Goal: Task Accomplishment & Management: Complete application form

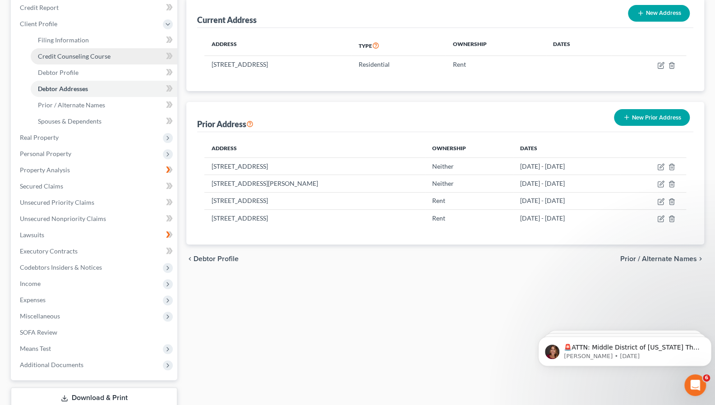
click at [67, 55] on span "Credit Counseling Course" at bounding box center [74, 56] width 73 height 8
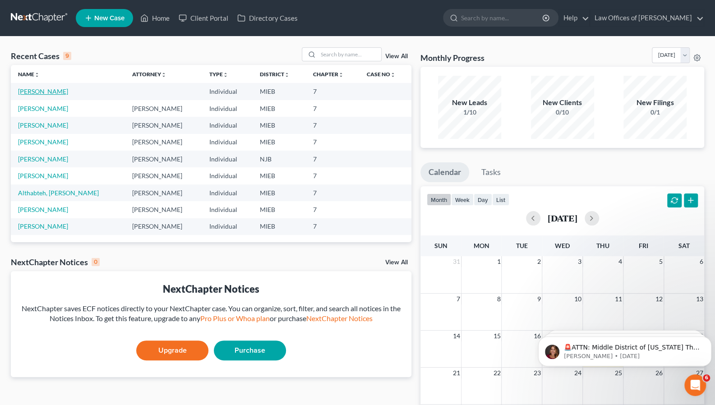
click at [44, 89] on link "[PERSON_NAME]" at bounding box center [43, 91] width 50 height 8
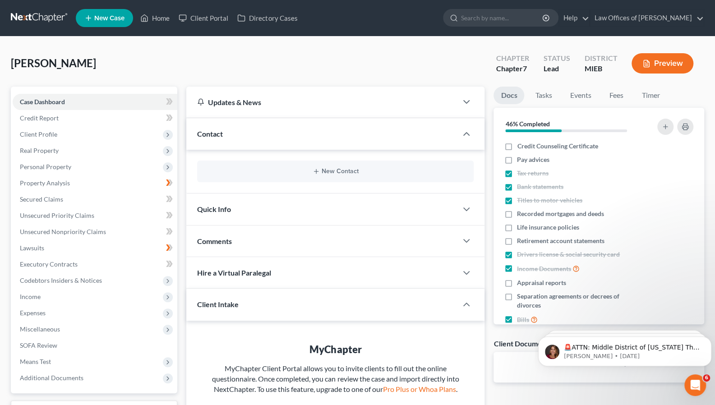
click at [44, 89] on div "Case Dashboard Payments Invoices Payments Payments Credit Report Client Profile…" at bounding box center [94, 240] width 166 height 307
click at [156, 101] on link "Case Dashboard" at bounding box center [95, 102] width 165 height 16
click at [170, 101] on icon at bounding box center [171, 101] width 4 height 6
click at [47, 119] on span "Credit Report" at bounding box center [39, 118] width 39 height 8
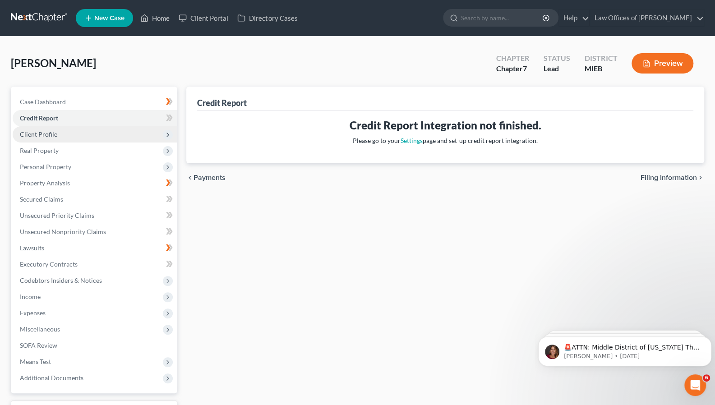
click at [51, 137] on span "Client Profile" at bounding box center [38, 134] width 37 height 8
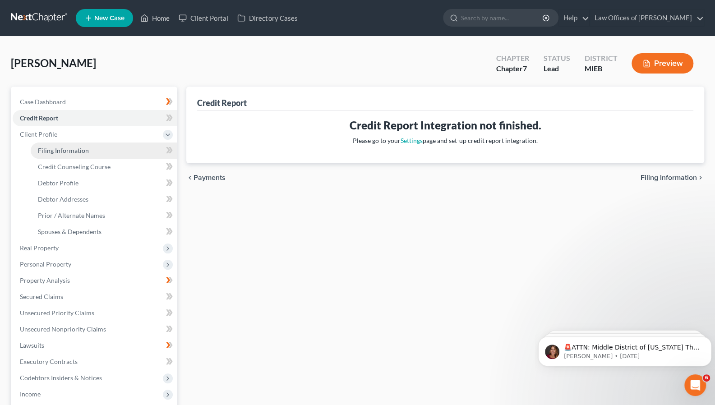
click at [60, 150] on span "Filing Information" at bounding box center [63, 151] width 51 height 8
select select "1"
select select "0"
select select "23"
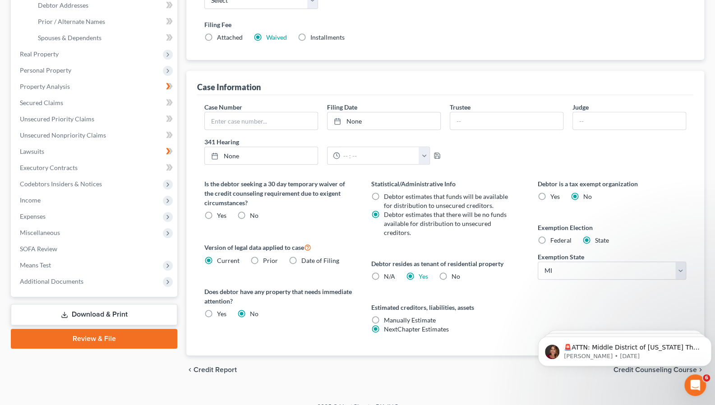
scroll to position [197, 0]
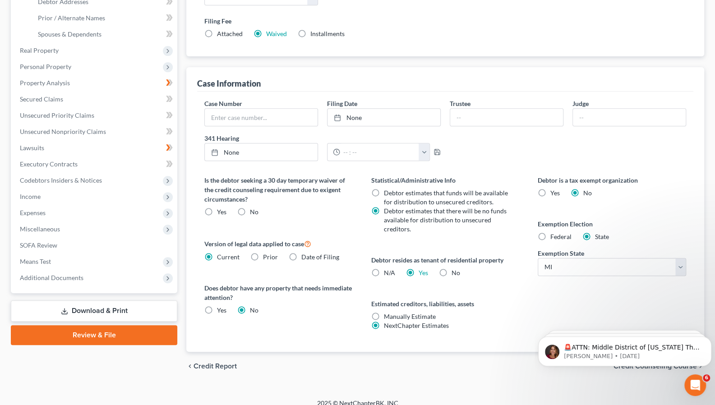
click at [250, 209] on label "No" at bounding box center [254, 211] width 9 height 9
click at [253, 209] on input "No" at bounding box center [256, 210] width 6 height 6
radio input "true"
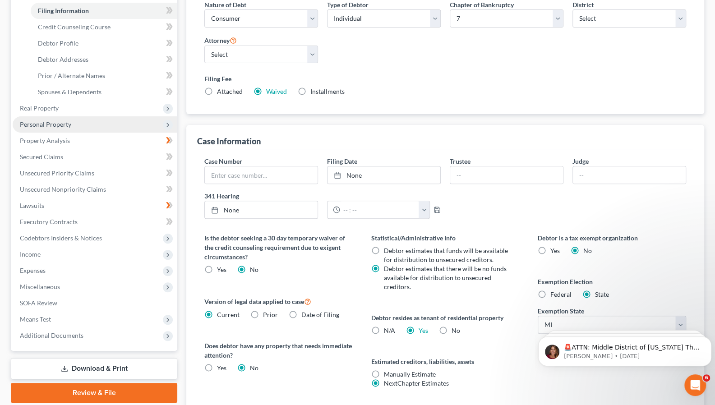
scroll to position [144, 0]
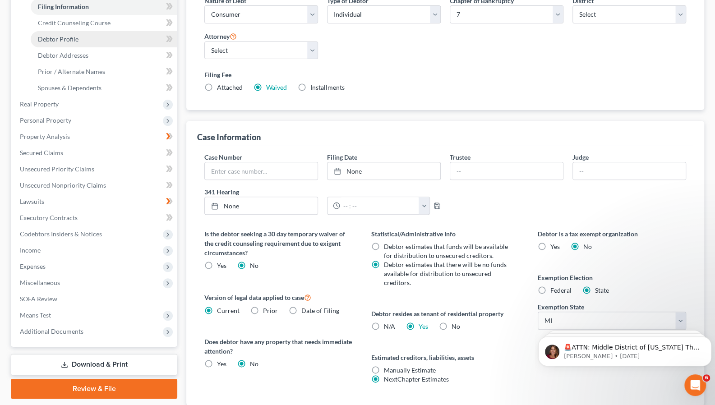
click at [62, 39] on span "Debtor Profile" at bounding box center [58, 39] width 41 height 8
select select "0"
select select "3"
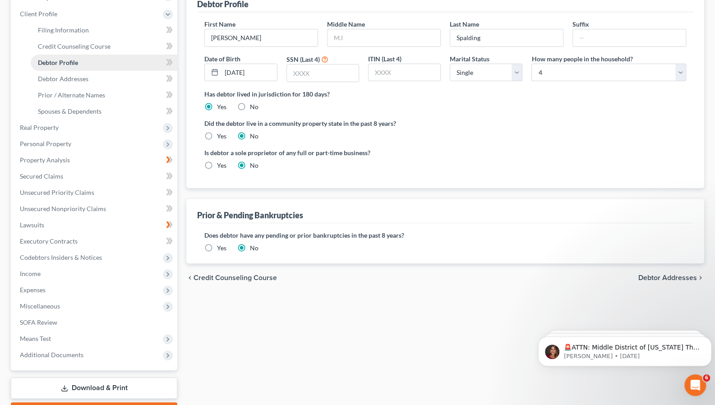
scroll to position [123, 0]
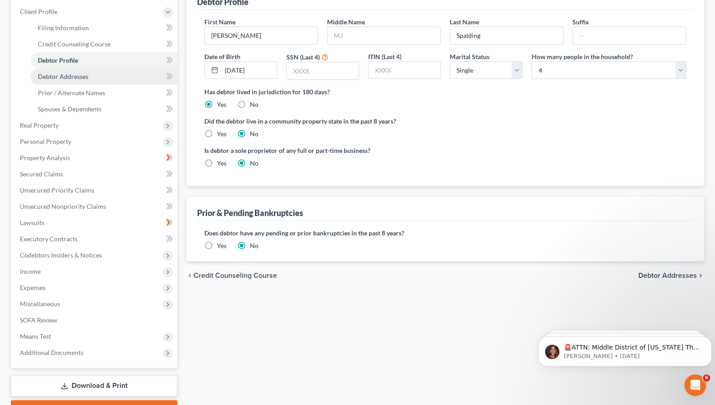
click at [77, 76] on span "Debtor Addresses" at bounding box center [63, 77] width 50 height 8
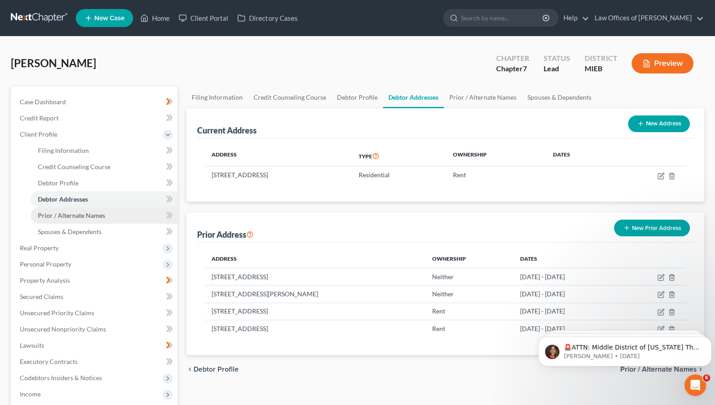
click at [65, 221] on link "Prior / Alternate Names" at bounding box center [104, 215] width 147 height 16
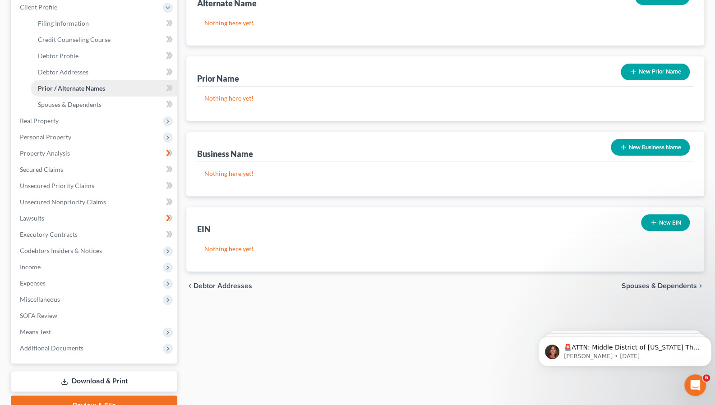
scroll to position [139, 0]
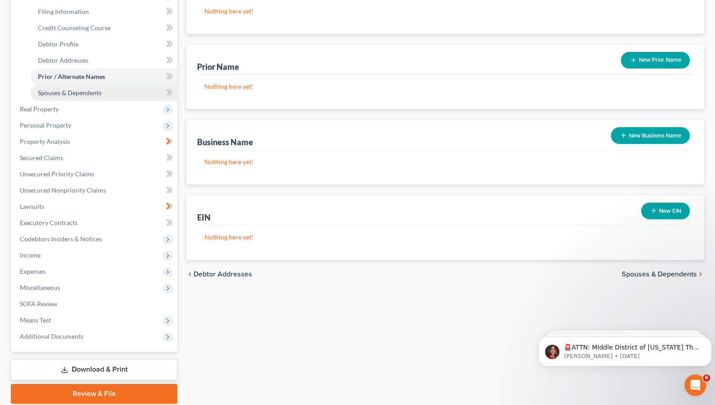
click at [92, 93] on span "Spouses & Dependents" at bounding box center [70, 93] width 64 height 8
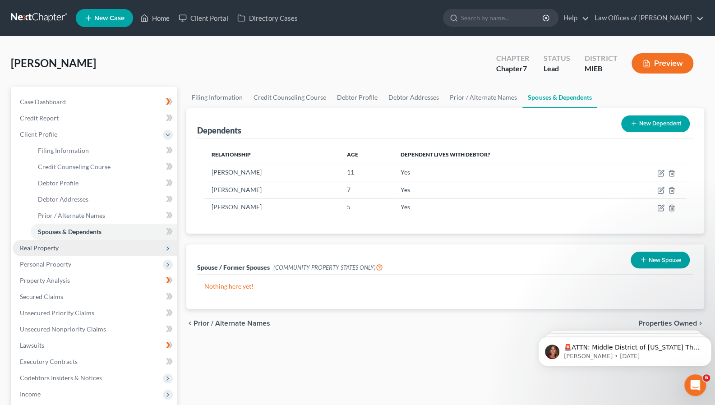
click at [50, 249] on span "Real Property" at bounding box center [39, 248] width 39 height 8
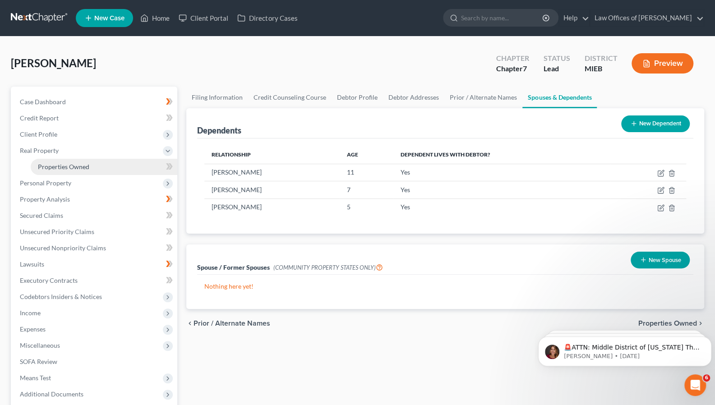
click at [82, 168] on span "Properties Owned" at bounding box center [63, 167] width 51 height 8
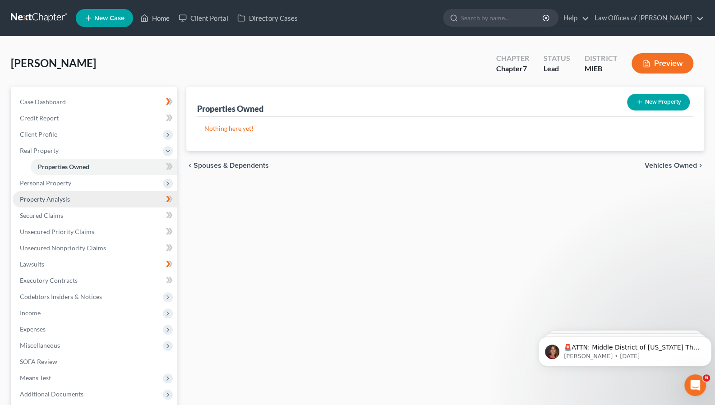
click at [63, 191] on link "Property Analysis" at bounding box center [95, 199] width 165 height 16
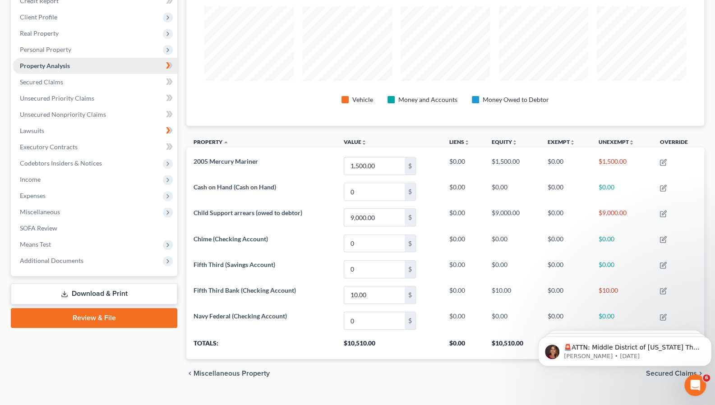
scroll to position [132, 0]
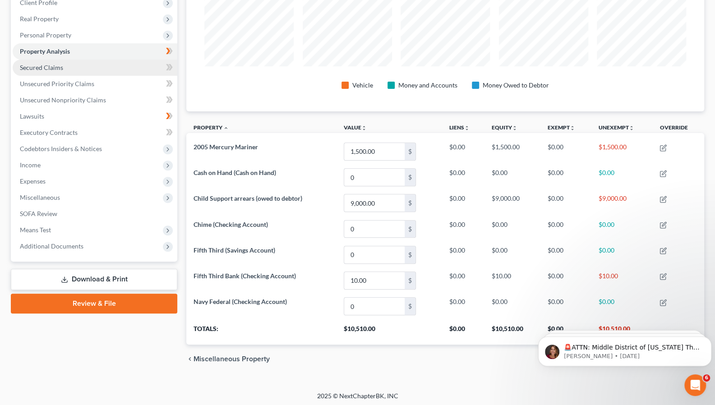
click at [55, 66] on span "Secured Claims" at bounding box center [41, 68] width 43 height 8
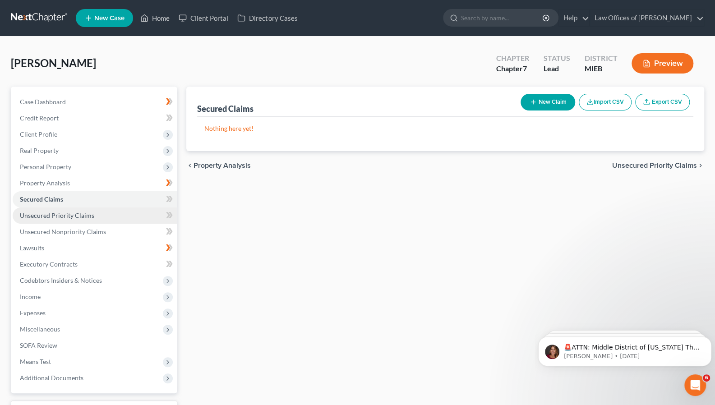
click at [68, 215] on span "Unsecured Priority Claims" at bounding box center [57, 215] width 74 height 8
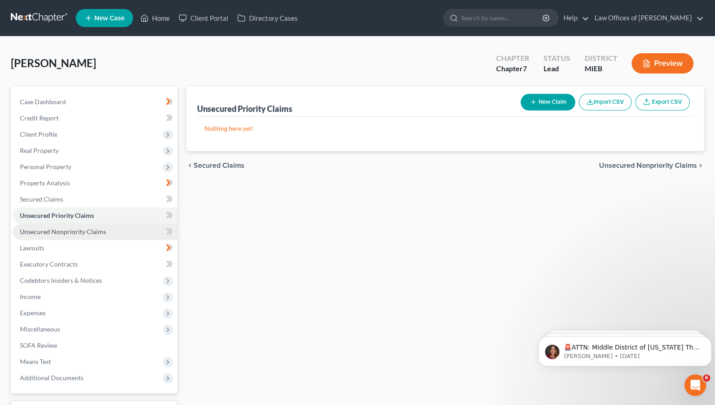
click at [65, 232] on span "Unsecured Nonpriority Claims" at bounding box center [63, 232] width 86 height 8
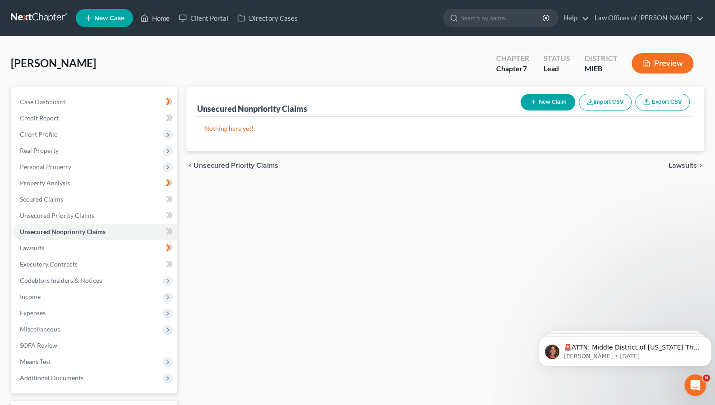
click at [538, 100] on button "New Claim" at bounding box center [547, 102] width 55 height 17
select select "0"
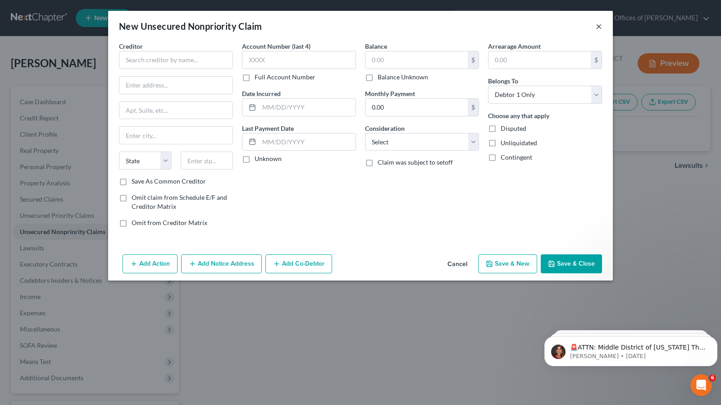
click at [596, 26] on button "×" at bounding box center [599, 26] width 6 height 11
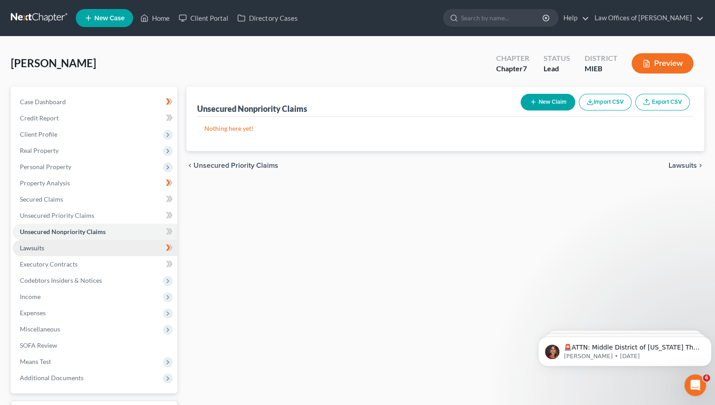
click at [101, 246] on link "Lawsuits" at bounding box center [95, 248] width 165 height 16
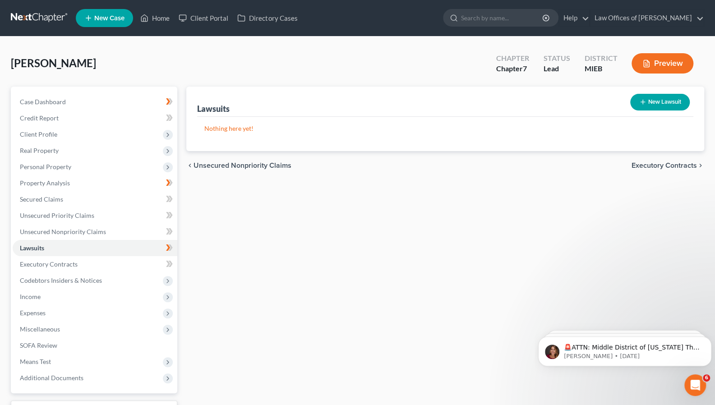
click at [640, 102] on icon "button" at bounding box center [642, 101] width 7 height 7
select select "0"
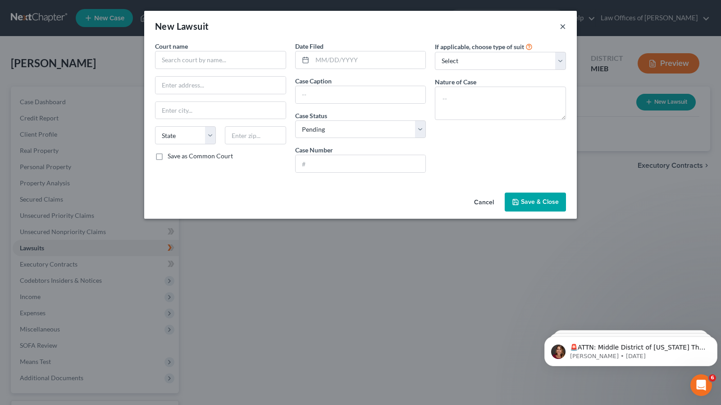
click at [560, 26] on button "×" at bounding box center [563, 26] width 6 height 11
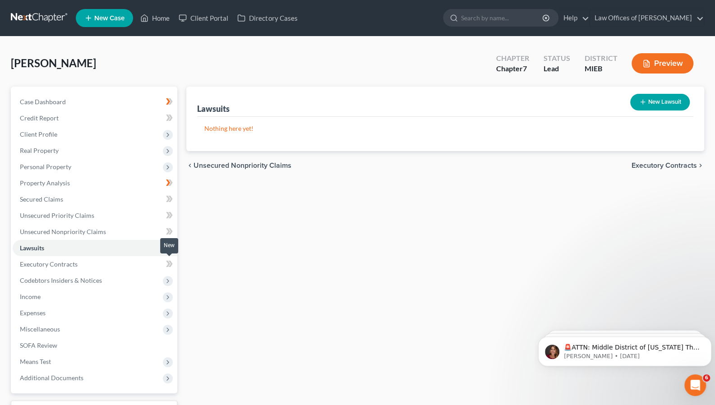
click at [169, 265] on icon at bounding box center [169, 263] width 7 height 11
click at [75, 267] on link "Executory Contracts" at bounding box center [95, 264] width 165 height 16
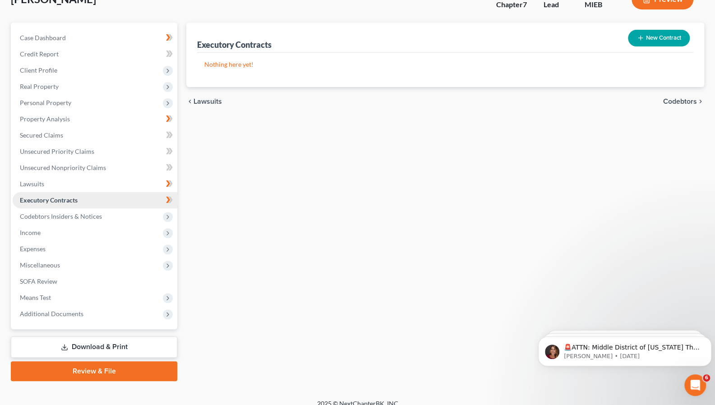
scroll to position [73, 0]
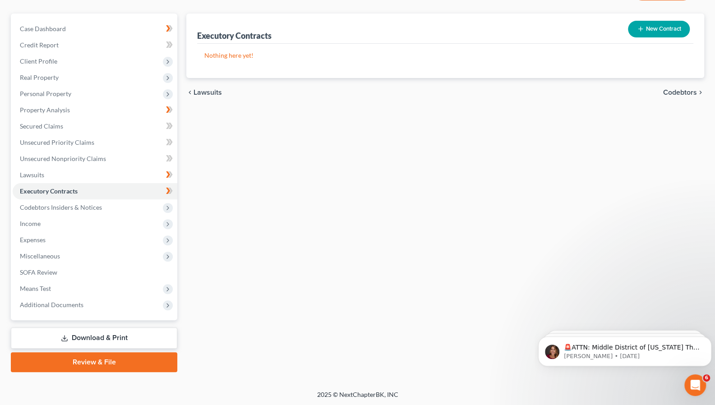
click at [638, 23] on button "New Contract" at bounding box center [659, 29] width 62 height 17
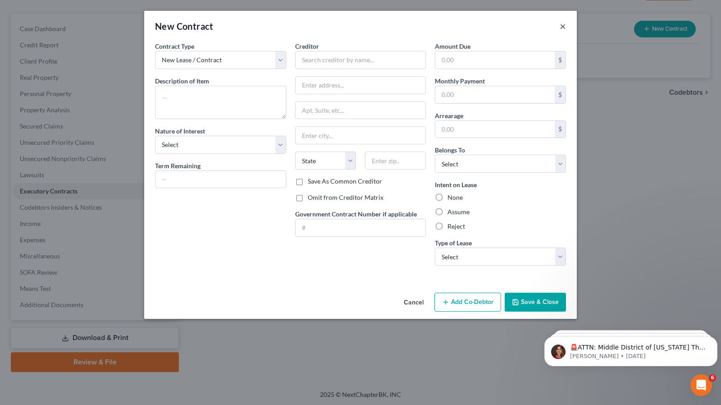
click at [563, 27] on button "×" at bounding box center [563, 26] width 6 height 11
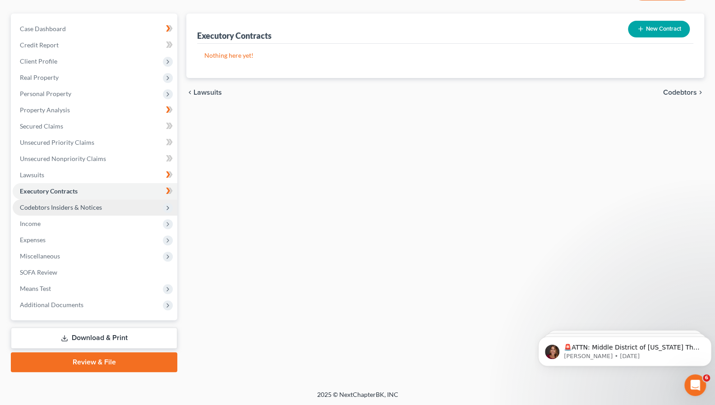
click at [83, 208] on span "Codebtors Insiders & Notices" at bounding box center [61, 207] width 82 height 8
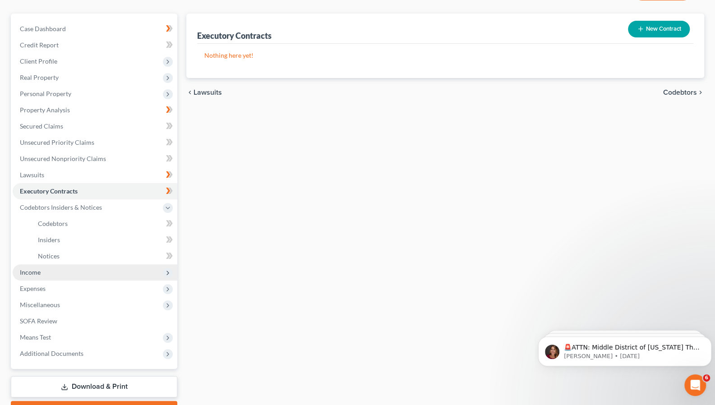
click at [46, 269] on span "Income" at bounding box center [95, 272] width 165 height 16
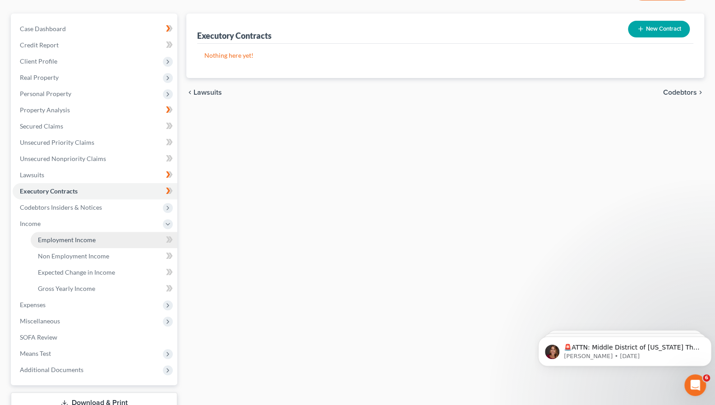
click at [59, 240] on span "Employment Income" at bounding box center [67, 240] width 58 height 8
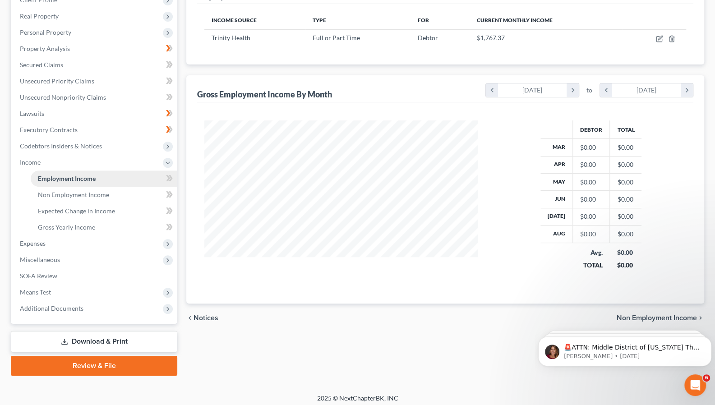
scroll to position [138, 0]
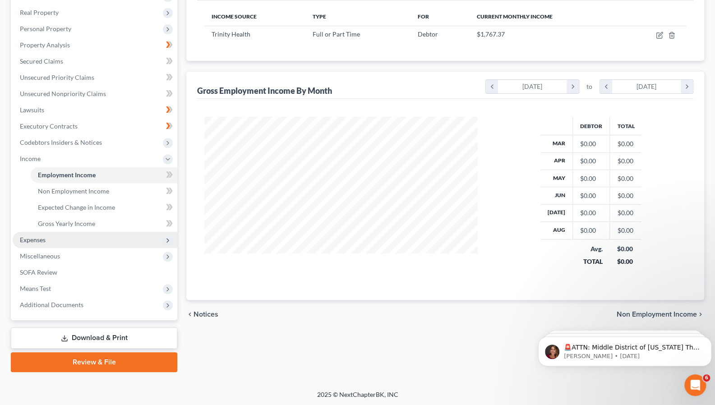
click at [46, 240] on span "Expenses" at bounding box center [95, 240] width 165 height 16
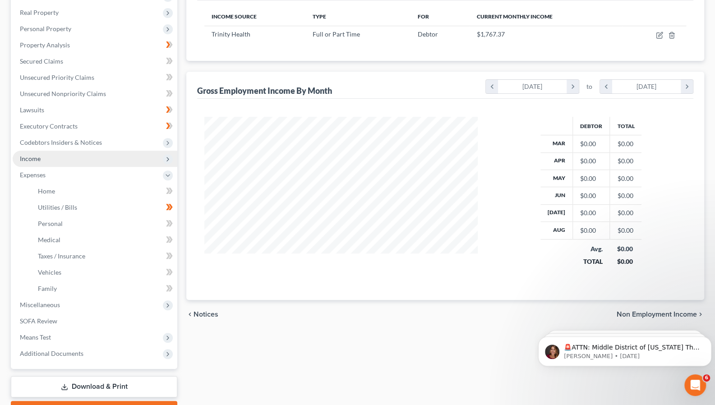
click at [167, 159] on icon at bounding box center [167, 159] width 7 height 7
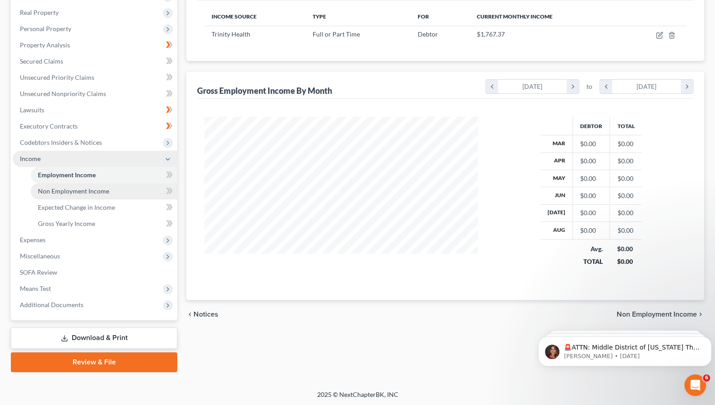
click at [95, 190] on span "Non Employment Income" at bounding box center [73, 191] width 71 height 8
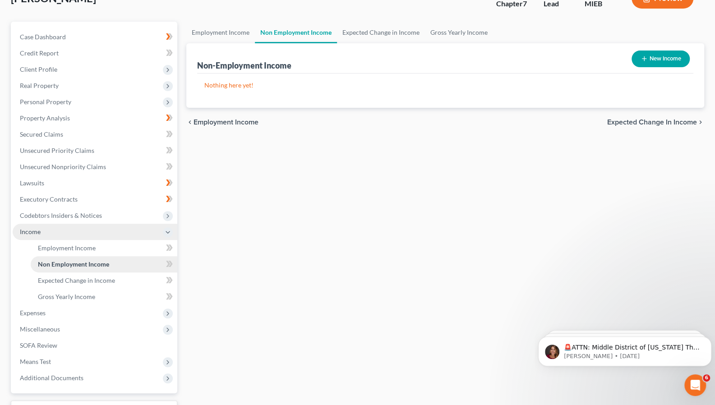
scroll to position [77, 0]
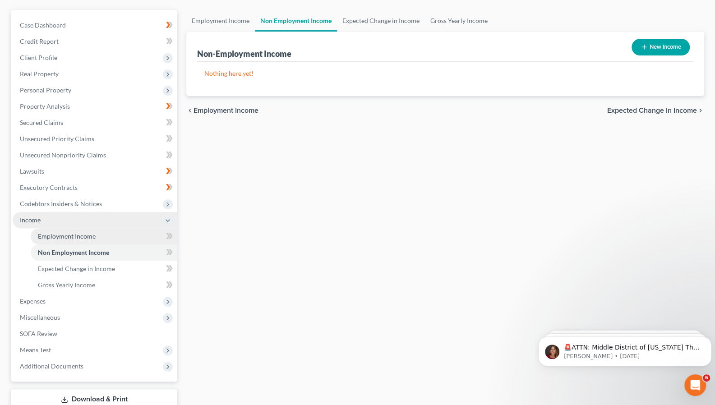
click at [94, 238] on span "Employment Income" at bounding box center [67, 236] width 58 height 8
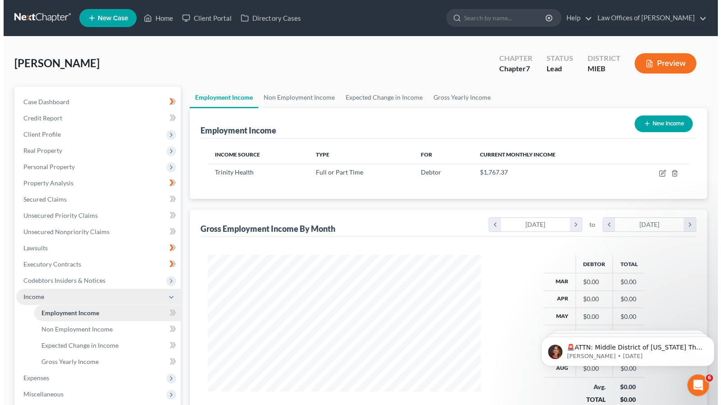
scroll to position [160, 291]
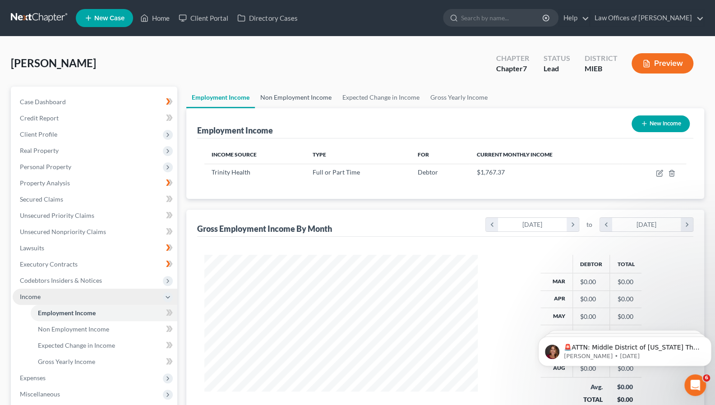
click at [291, 96] on link "Non Employment Income" at bounding box center [296, 98] width 82 height 22
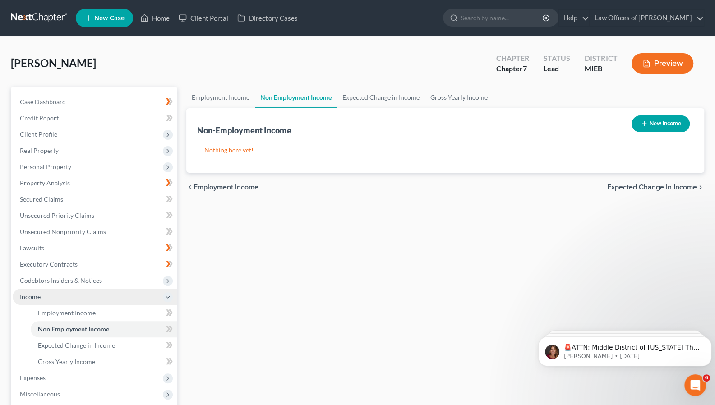
click at [643, 126] on icon "button" at bounding box center [643, 123] width 7 height 7
select select "0"
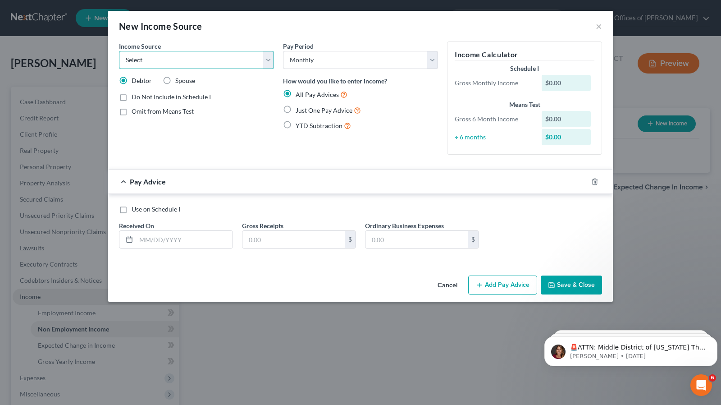
click at [268, 62] on select "Select Unemployment Disability (from employer) Pension Retirement Social Securi…" at bounding box center [196, 60] width 155 height 18
click at [119, 51] on select "Select Unemployment Disability (from employer) Pension Retirement Social Securi…" at bounding box center [196, 60] width 155 height 18
click at [269, 60] on select "Select Unemployment Disability (from employer) Pension Retirement Social Securi…" at bounding box center [196, 60] width 155 height 18
click at [119, 51] on select "Select Unemployment Disability (from employer) Pension Retirement Social Securi…" at bounding box center [196, 60] width 155 height 18
click at [267, 64] on select "Select Unemployment Disability (from employer) Pension Retirement Social Securi…" at bounding box center [196, 60] width 155 height 18
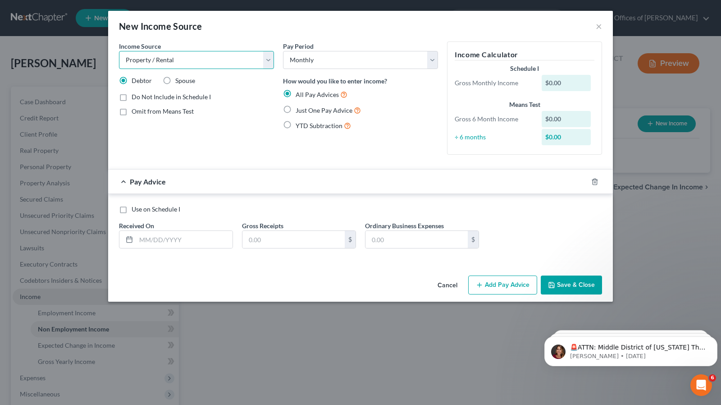
select select "5"
click at [119, 51] on select "Select Unemployment Disability (from employer) Pension Retirement Social Securi…" at bounding box center [196, 60] width 155 height 18
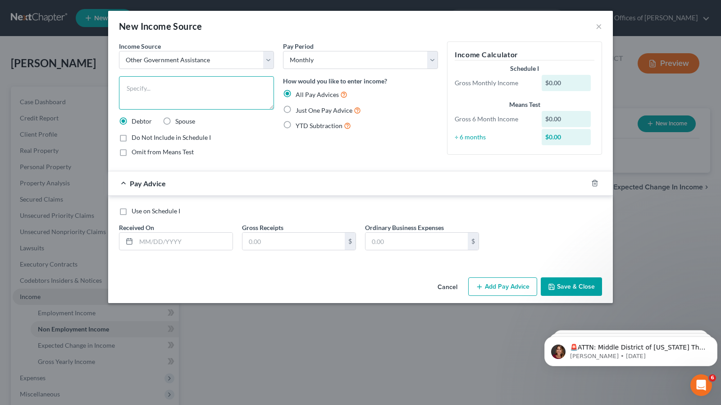
click at [187, 91] on textarea at bounding box center [196, 92] width 155 height 33
type textarea "SSI for [PERSON_NAME] (dependant)"
click at [561, 80] on div "$0.00" at bounding box center [567, 83] width 50 height 16
drag, startPoint x: 577, startPoint y: 91, endPoint x: 566, endPoint y: 73, distance: 20.3
click at [566, 73] on div "Schedule I Gross Monthly Income $0.00" at bounding box center [524, 78] width 149 height 29
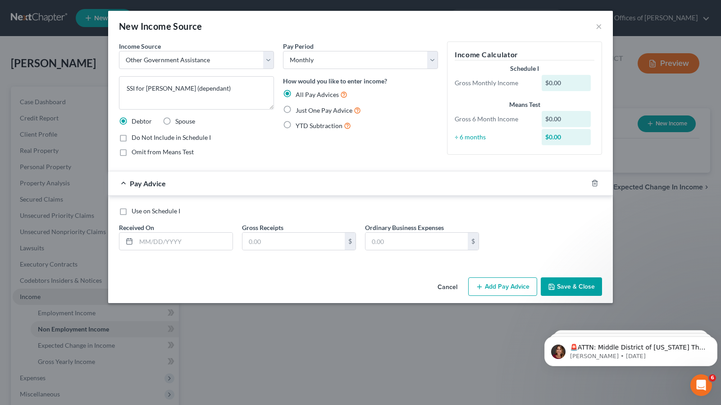
click at [567, 82] on div "$0.00" at bounding box center [567, 83] width 50 height 16
click at [554, 82] on div "$0.00" at bounding box center [567, 83] width 50 height 16
click at [561, 82] on div "$0.00" at bounding box center [567, 83] width 50 height 16
click at [132, 138] on label "Do Not Include in Schedule I" at bounding box center [171, 137] width 79 height 9
click at [135, 138] on input "Do Not Include in Schedule I" at bounding box center [138, 136] width 6 height 6
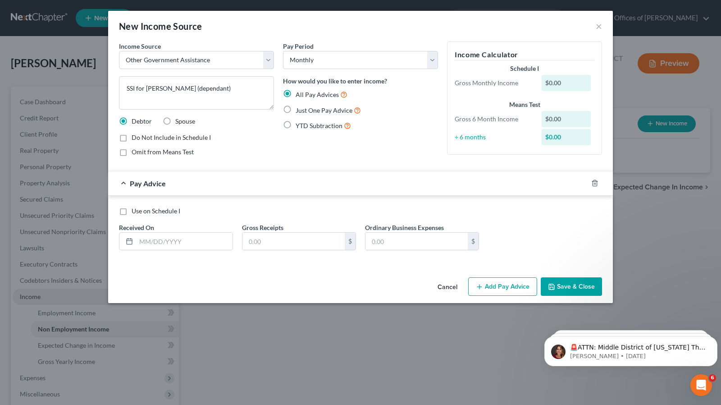
checkbox input "true"
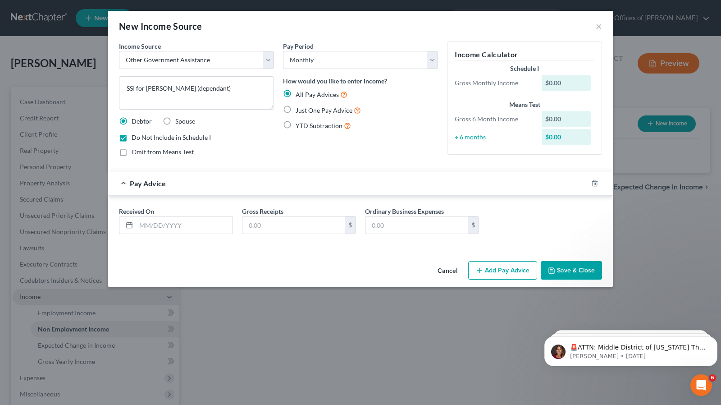
click at [132, 151] on label "Omit from Means Test" at bounding box center [163, 151] width 62 height 9
click at [135, 151] on input "Omit from Means Test" at bounding box center [138, 150] width 6 height 6
checkbox input "true"
click at [564, 266] on button "Save & Close" at bounding box center [571, 270] width 61 height 19
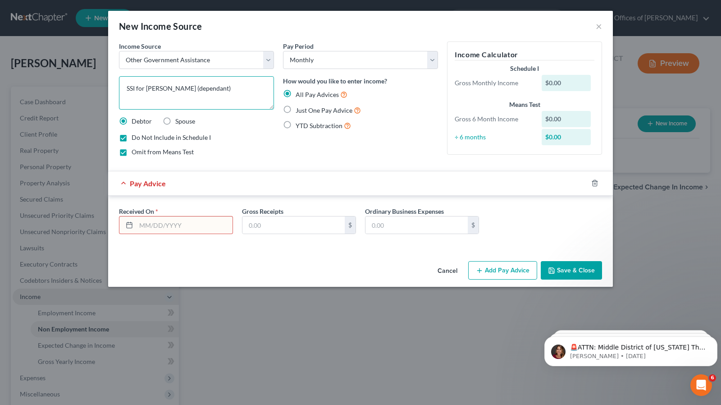
click at [215, 87] on textarea "SSI for [PERSON_NAME] (dependant)" at bounding box center [196, 92] width 155 height 33
type textarea "SSI for [PERSON_NAME] (dependent)"
click at [163, 220] on input "text" at bounding box center [184, 224] width 96 height 17
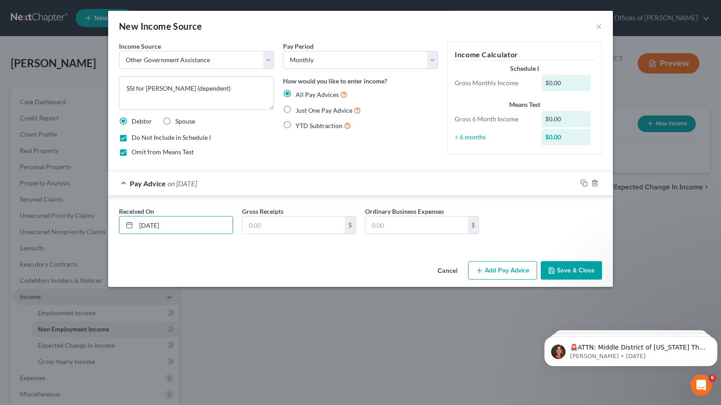
type input "[DATE]"
click at [558, 82] on div "$0.00" at bounding box center [567, 83] width 50 height 16
click at [566, 80] on div "$0.00" at bounding box center [567, 83] width 50 height 16
click at [573, 267] on button "Save & Close" at bounding box center [571, 270] width 61 height 19
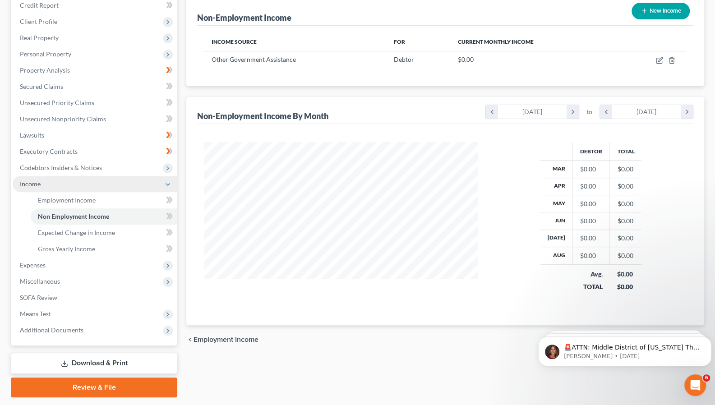
scroll to position [138, 0]
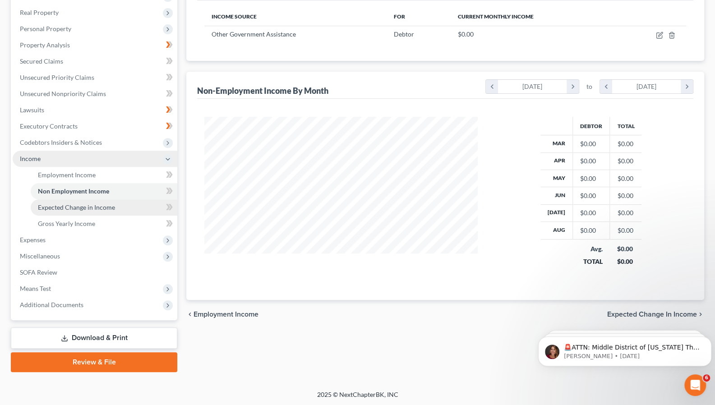
click at [119, 204] on link "Expected Change in Income" at bounding box center [104, 207] width 147 height 16
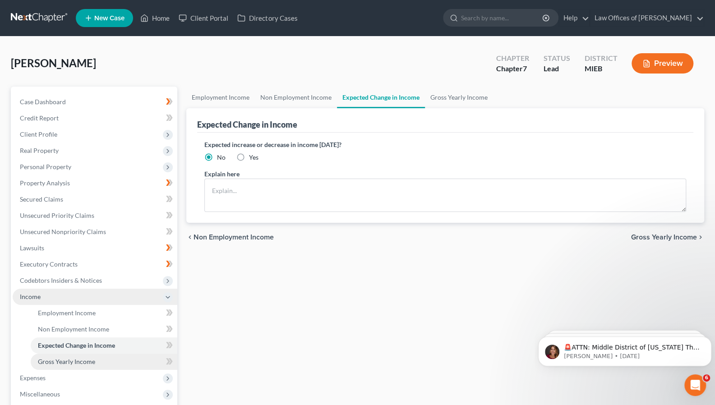
click at [69, 367] on link "Gross Yearly Income" at bounding box center [104, 361] width 147 height 16
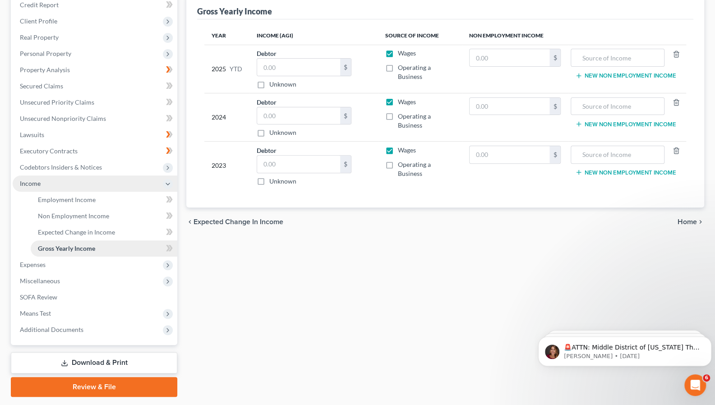
scroll to position [114, 0]
click at [168, 264] on icon at bounding box center [167, 264] width 7 height 7
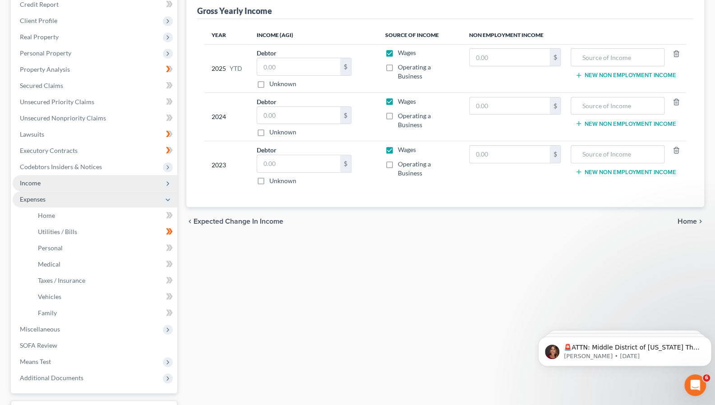
click at [186, 231] on div "Employment Income Non Employment Income Expected Change in Income Gross Yearly …" at bounding box center [445, 209] width 527 height 472
click at [167, 216] on icon at bounding box center [169, 215] width 7 height 11
click at [59, 225] on link "Utilities / Bills" at bounding box center [104, 232] width 147 height 16
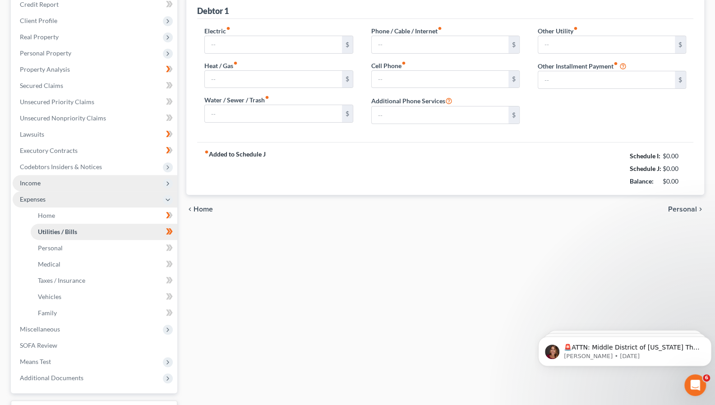
type input "150.00"
type input "0.00"
type input "100.00"
type input "10.00"
type input "123.00"
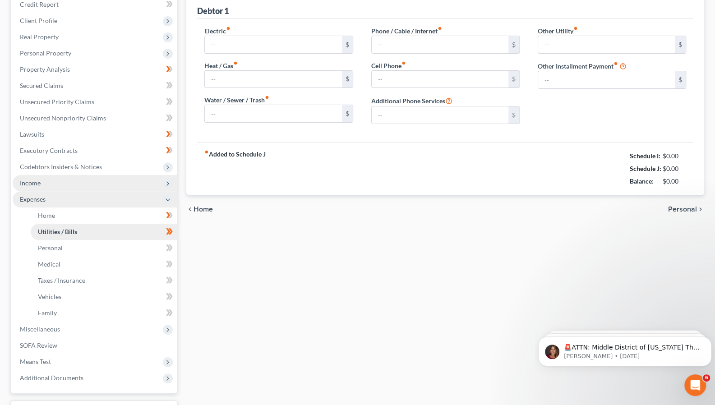
type input "0.00"
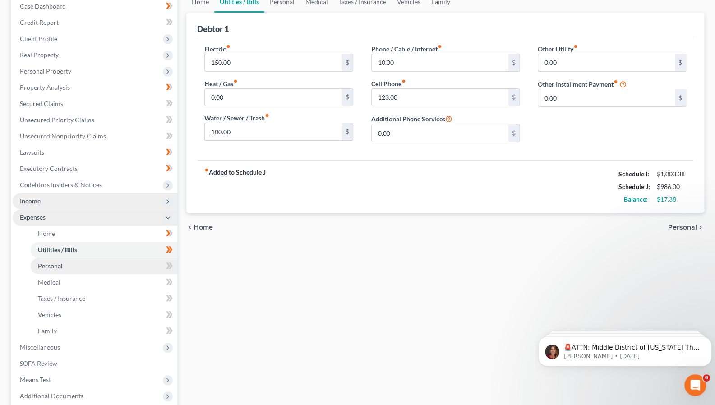
click at [54, 268] on span "Personal" at bounding box center [50, 266] width 25 height 8
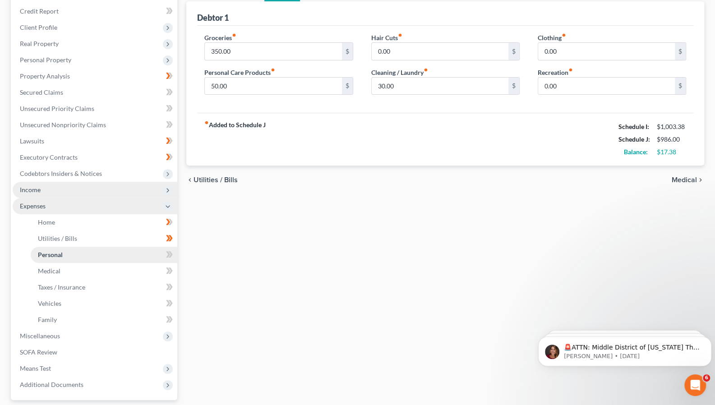
scroll to position [107, 0]
click at [58, 273] on link "Medical" at bounding box center [104, 270] width 147 height 16
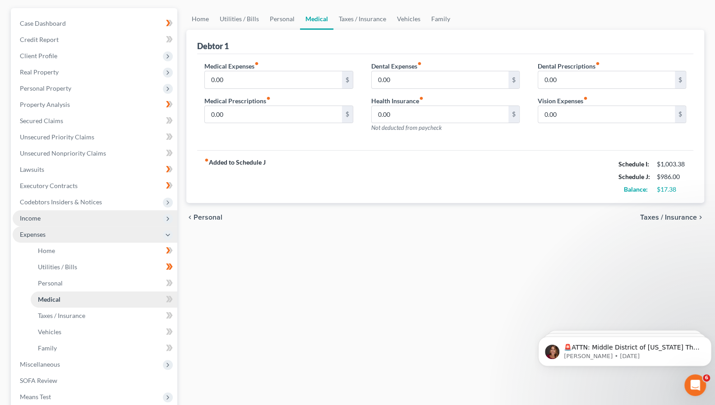
scroll to position [78, 0]
click at [67, 317] on span "Taxes / Insurance" at bounding box center [61, 316] width 47 height 8
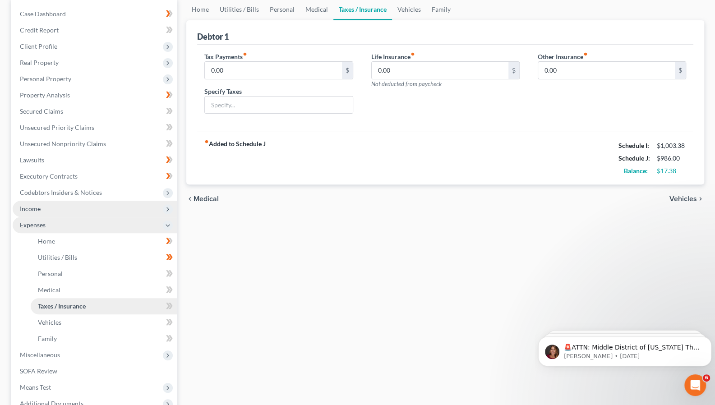
scroll to position [91, 0]
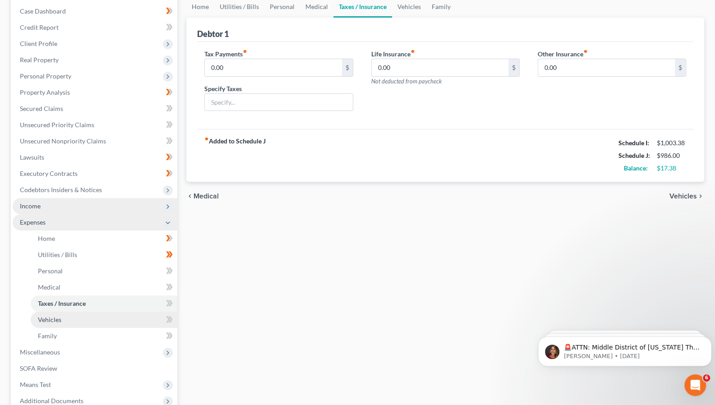
click at [52, 318] on span "Vehicles" at bounding box center [49, 320] width 23 height 8
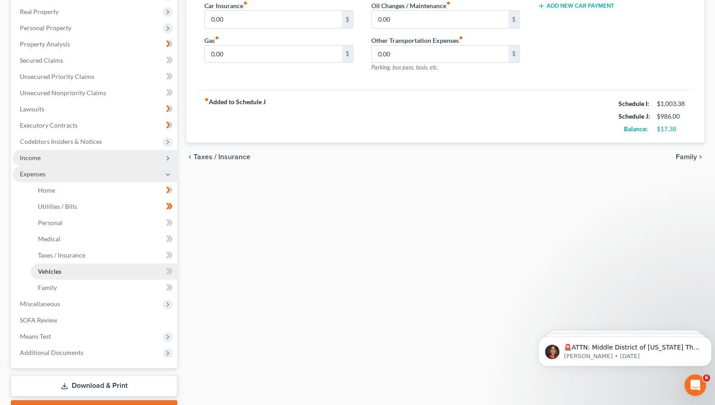
scroll to position [143, 0]
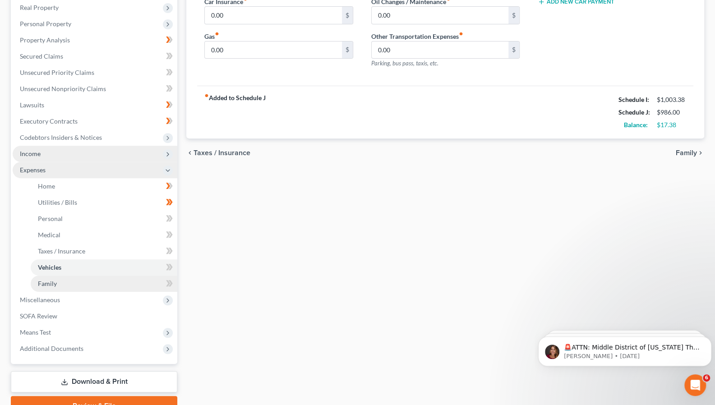
click at [46, 284] on span "Family" at bounding box center [47, 283] width 19 height 8
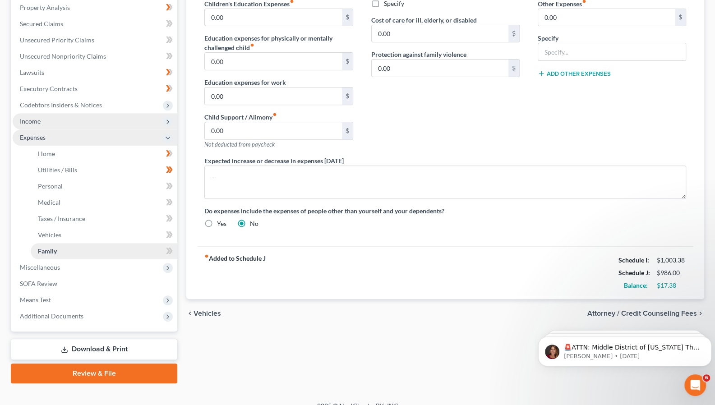
scroll to position [178, 0]
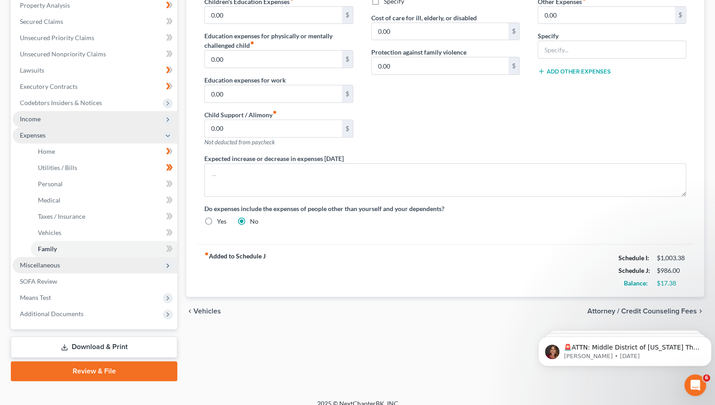
click at [47, 265] on span "Miscellaneous" at bounding box center [40, 265] width 40 height 8
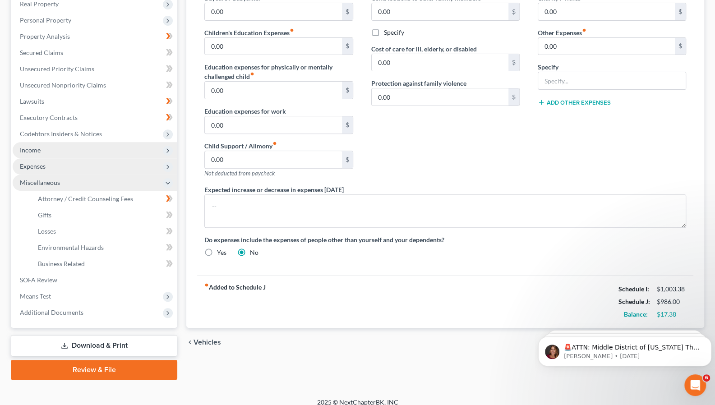
scroll to position [154, 0]
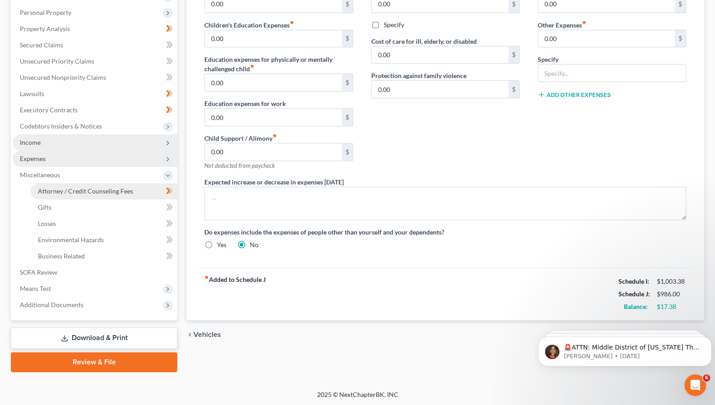
click at [118, 197] on link "Attorney / Credit Counseling Fees" at bounding box center [104, 191] width 147 height 16
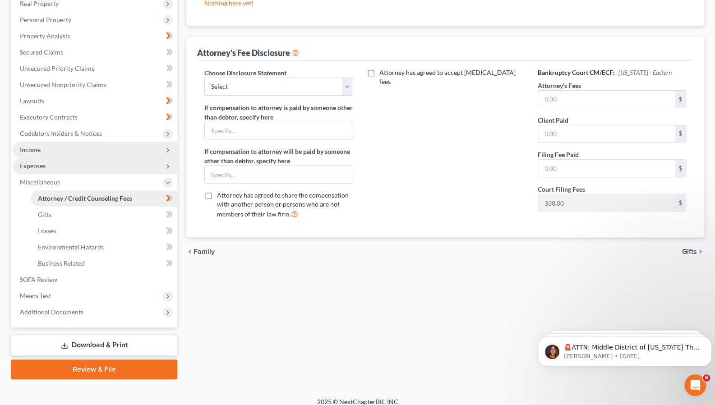
scroll to position [154, 0]
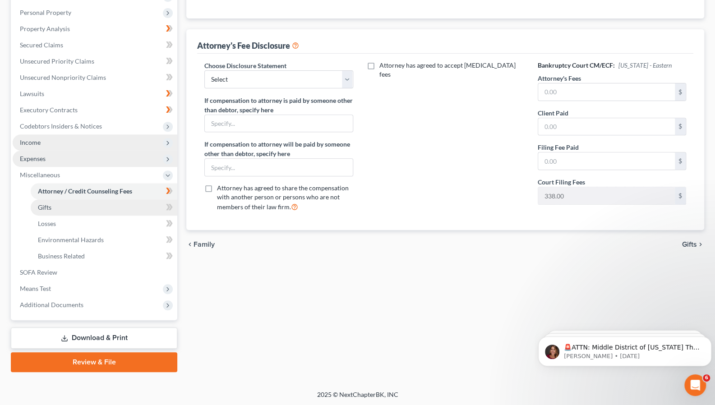
click at [53, 208] on link "Gifts" at bounding box center [104, 207] width 147 height 16
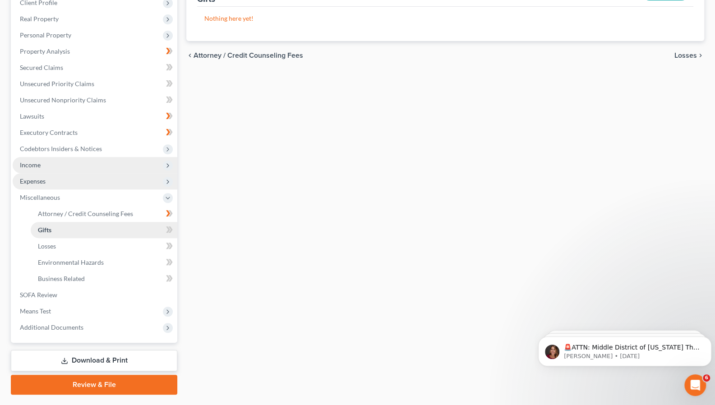
scroll to position [133, 0]
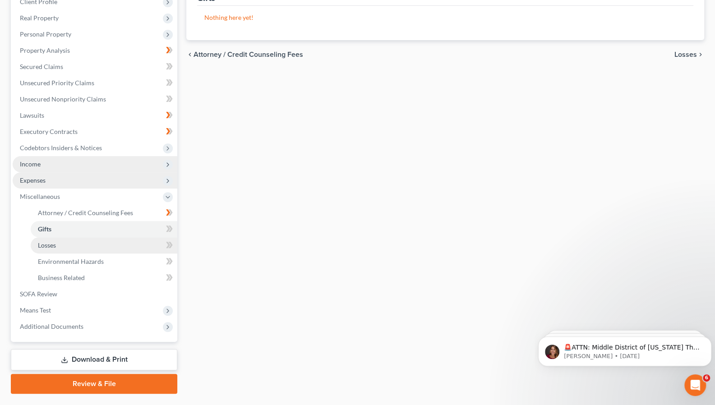
click at [50, 244] on span "Losses" at bounding box center [47, 245] width 18 height 8
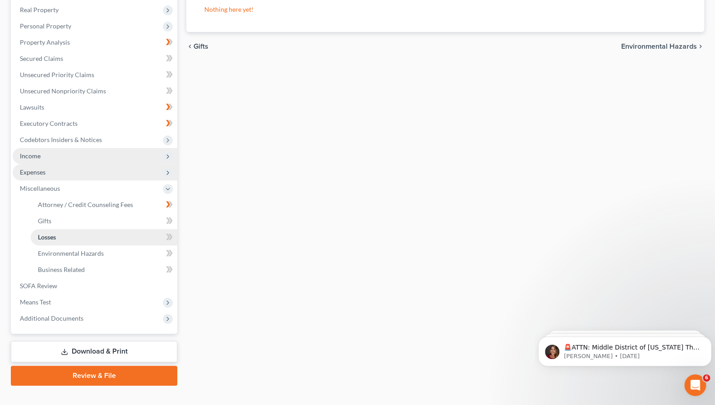
scroll to position [141, 0]
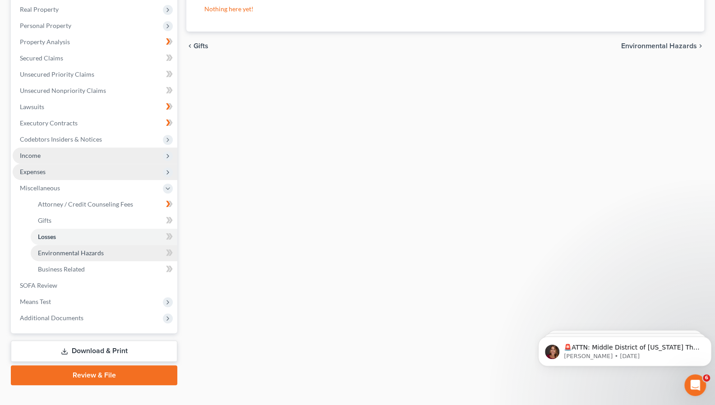
click at [67, 255] on span "Environmental Hazards" at bounding box center [71, 253] width 66 height 8
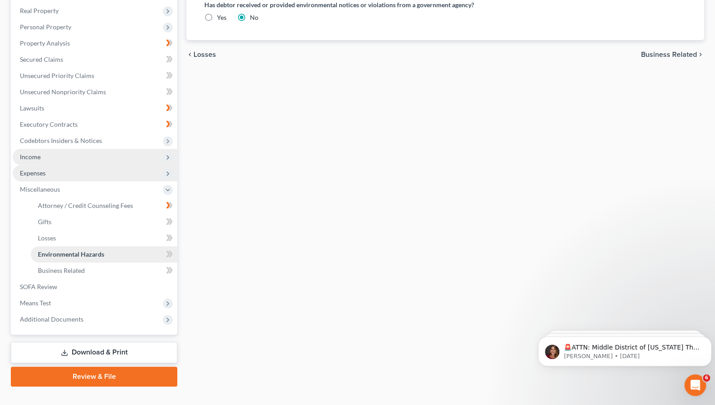
scroll to position [140, 0]
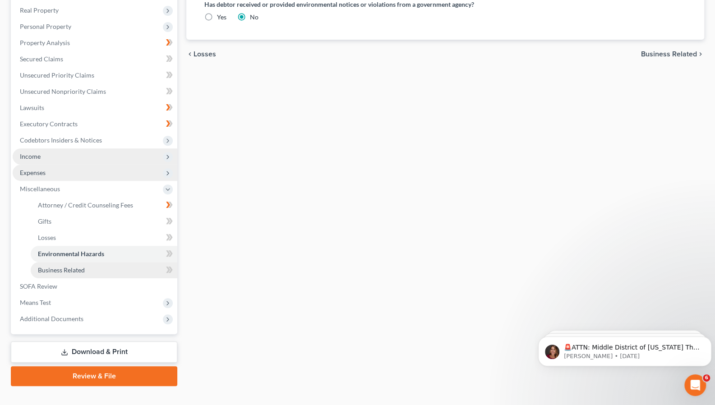
click at [69, 271] on span "Business Related" at bounding box center [61, 270] width 47 height 8
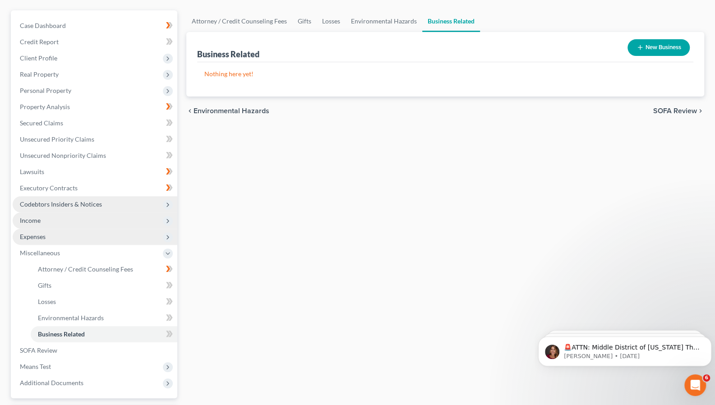
scroll to position [154, 0]
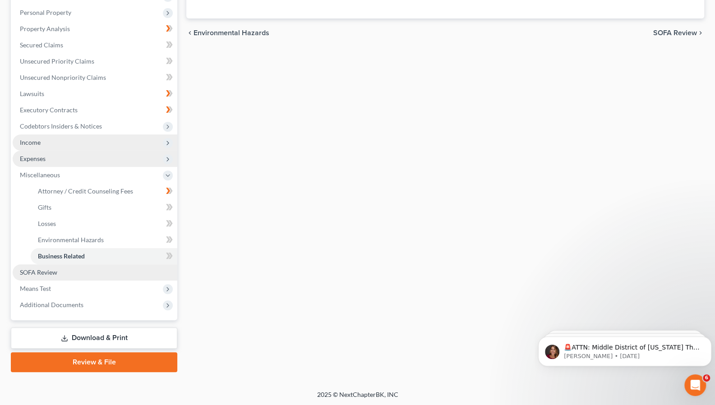
click at [38, 278] on link "SOFA Review" at bounding box center [95, 272] width 165 height 16
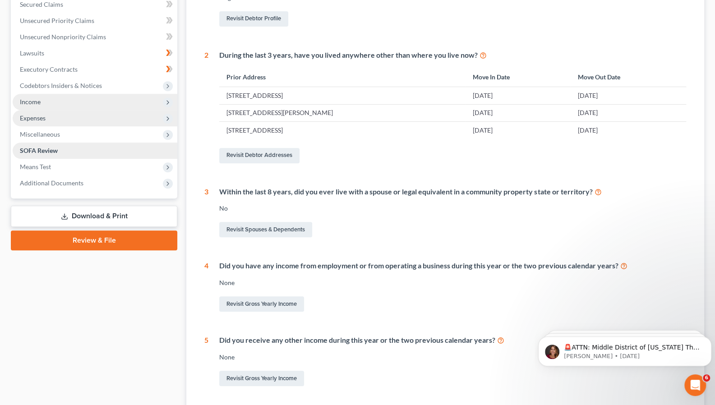
scroll to position [197, 0]
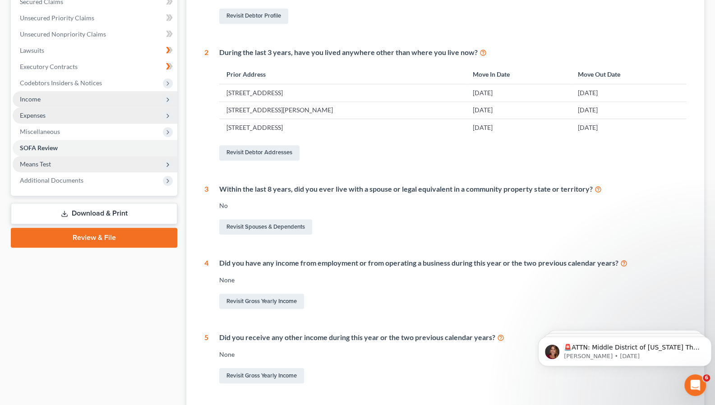
click at [164, 165] on icon at bounding box center [168, 165] width 10 height 10
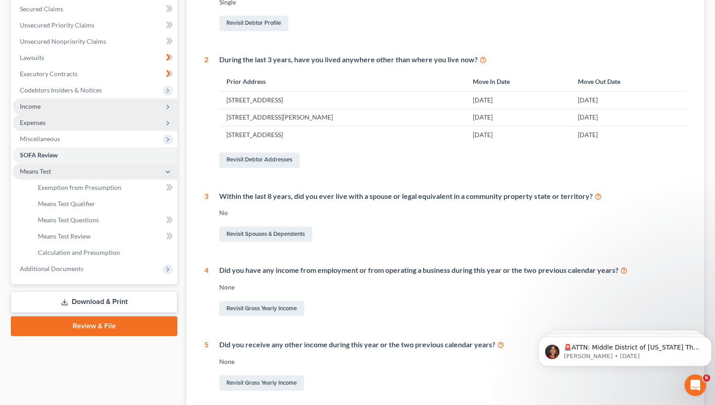
scroll to position [191, 0]
click at [104, 189] on span "Exemption from Presumption" at bounding box center [79, 187] width 83 height 8
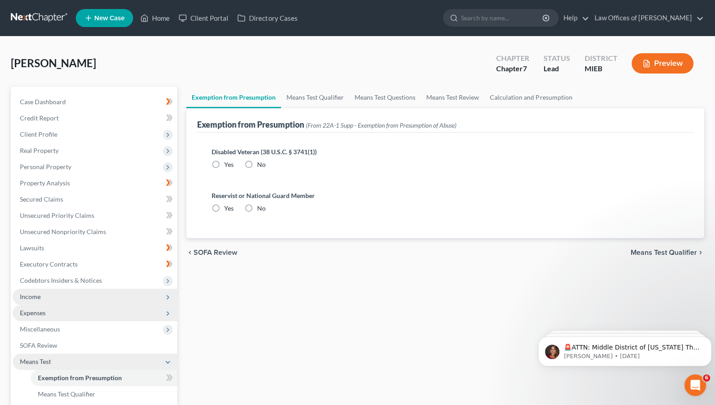
click at [260, 164] on span "No" at bounding box center [261, 164] width 9 height 8
click at [261, 164] on input "No" at bounding box center [264, 163] width 6 height 6
radio input "true"
click at [257, 166] on label "No" at bounding box center [261, 164] width 9 height 9
click at [261, 166] on input "No" at bounding box center [264, 163] width 6 height 6
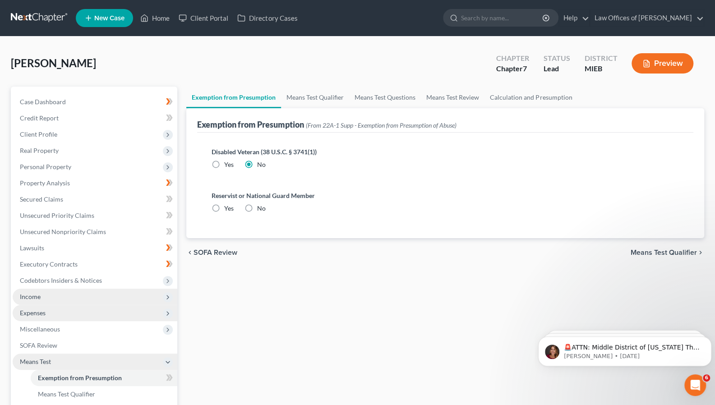
click at [257, 213] on label "No" at bounding box center [261, 208] width 9 height 9
click at [261, 210] on input "No" at bounding box center [264, 207] width 6 height 6
radio input "true"
click at [257, 211] on label "No" at bounding box center [261, 208] width 9 height 9
click at [261, 210] on input "No" at bounding box center [264, 207] width 6 height 6
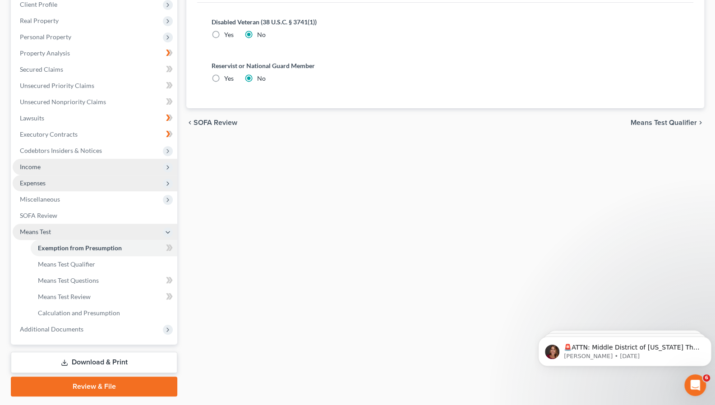
scroll to position [154, 0]
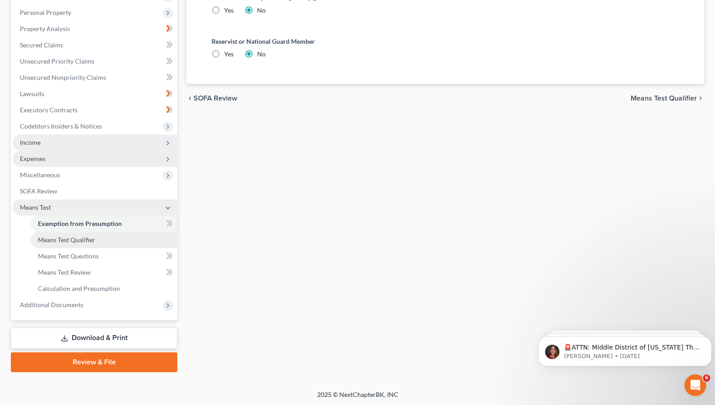
click at [82, 245] on link "Means Test Qualifier" at bounding box center [104, 240] width 147 height 16
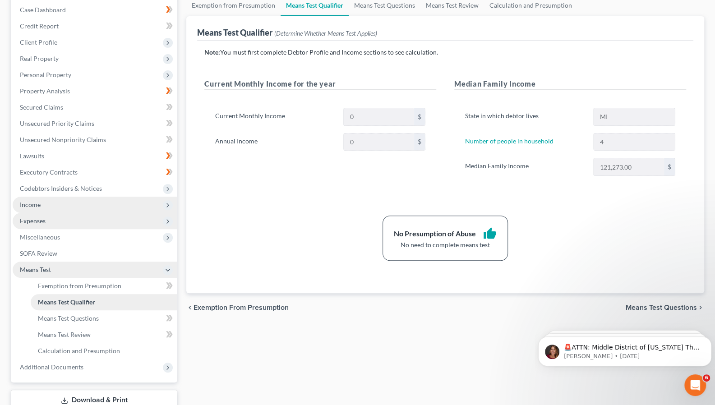
scroll to position [103, 0]
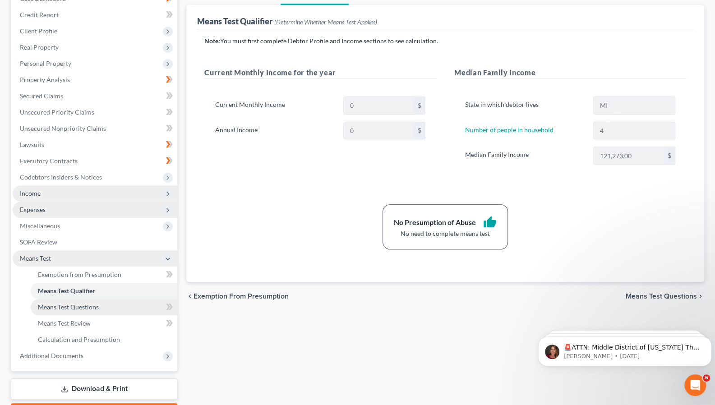
click at [89, 311] on link "Means Test Questions" at bounding box center [104, 307] width 147 height 16
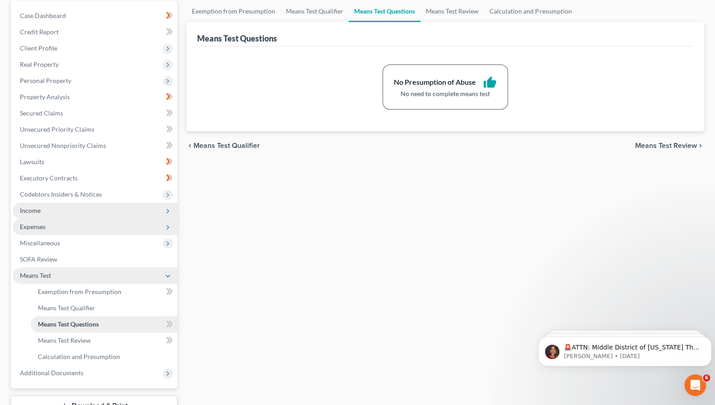
scroll to position [107, 0]
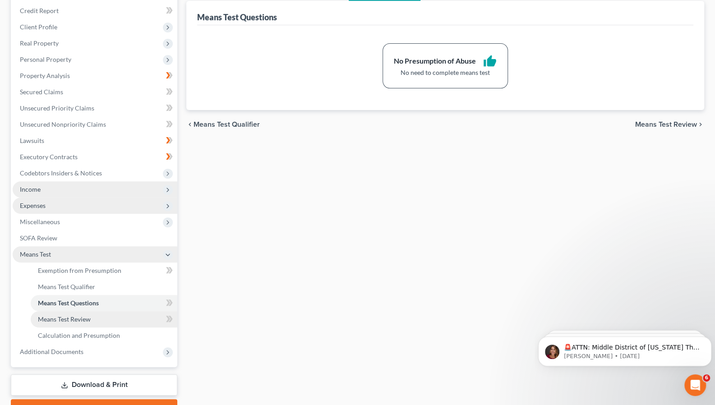
click at [80, 325] on link "Means Test Review" at bounding box center [104, 319] width 147 height 16
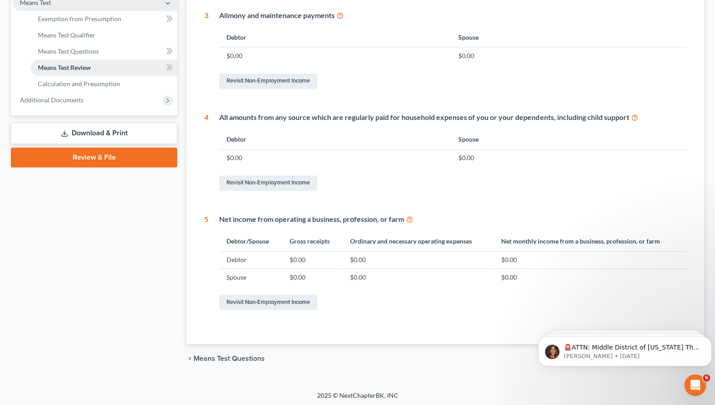
scroll to position [360, 0]
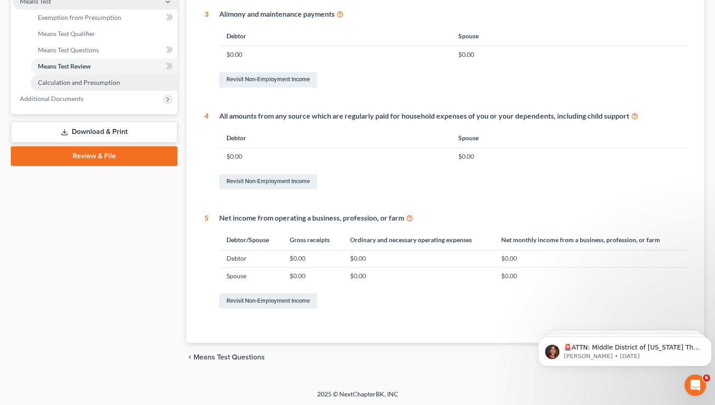
click at [109, 83] on span "Calculation and Presumption" at bounding box center [79, 82] width 82 height 8
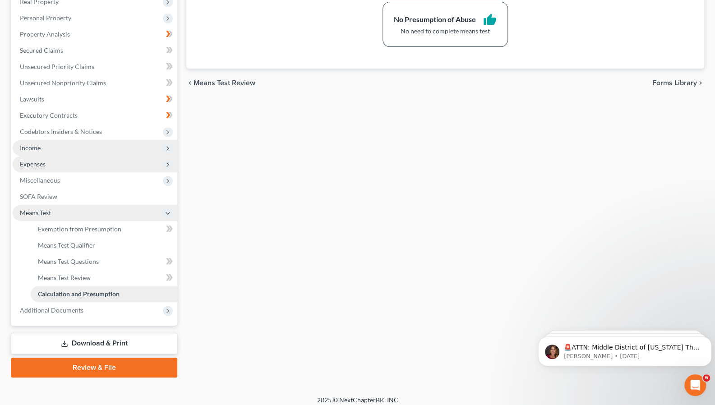
scroll to position [152, 0]
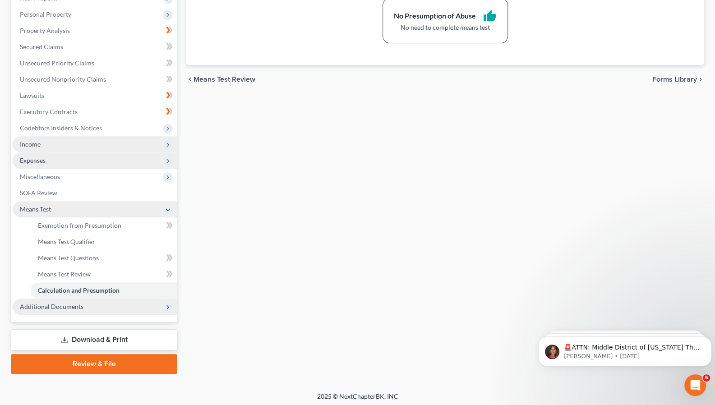
click at [164, 313] on span "Additional Documents" at bounding box center [95, 306] width 165 height 16
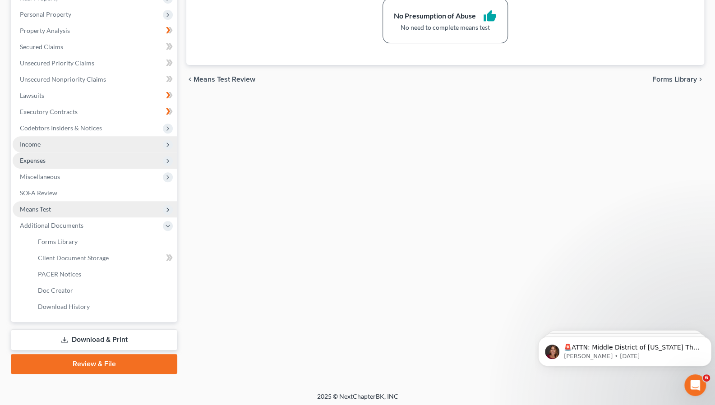
click at [261, 183] on div "Exemption from Presumption Means Test Qualifier Means Test Questions Means Test…" at bounding box center [445, 154] width 527 height 440
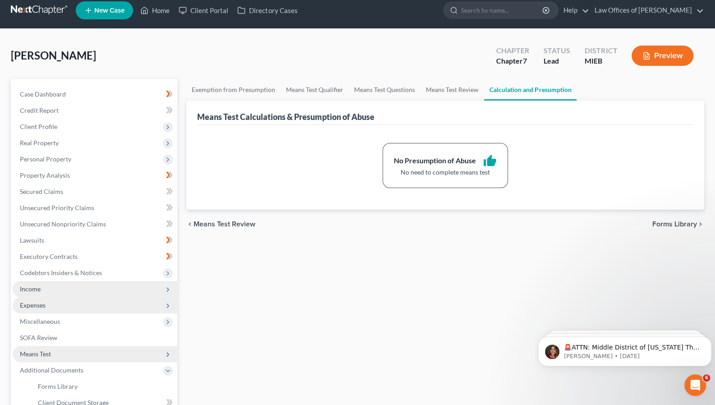
scroll to position [0, 0]
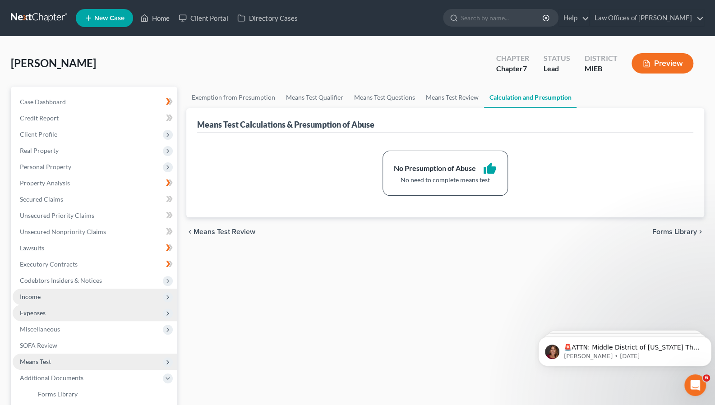
click at [170, 117] on icon at bounding box center [169, 117] width 7 height 11
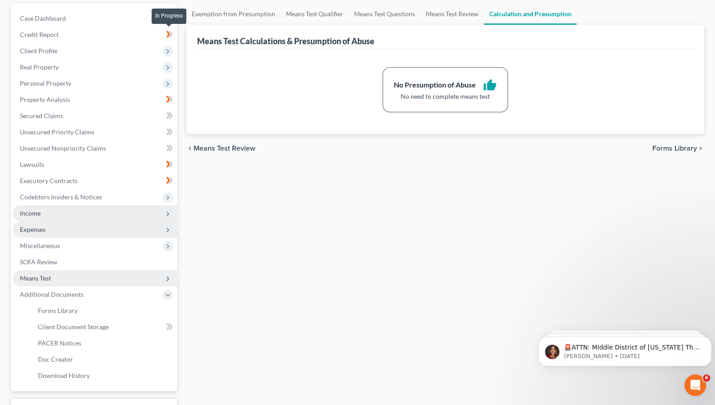
scroll to position [87, 0]
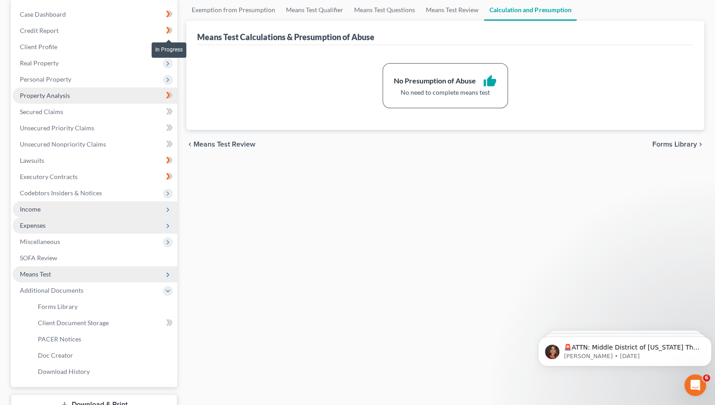
click at [28, 96] on span "Property Analysis" at bounding box center [45, 96] width 50 height 8
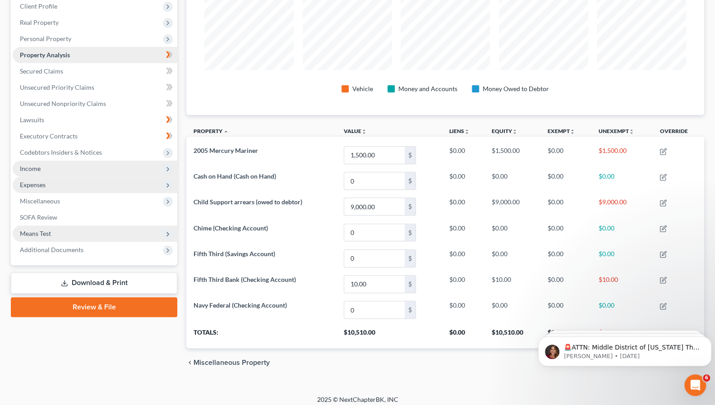
scroll to position [128, 0]
click at [692, 387] on icon "Open Intercom Messenger" at bounding box center [693, 383] width 15 height 15
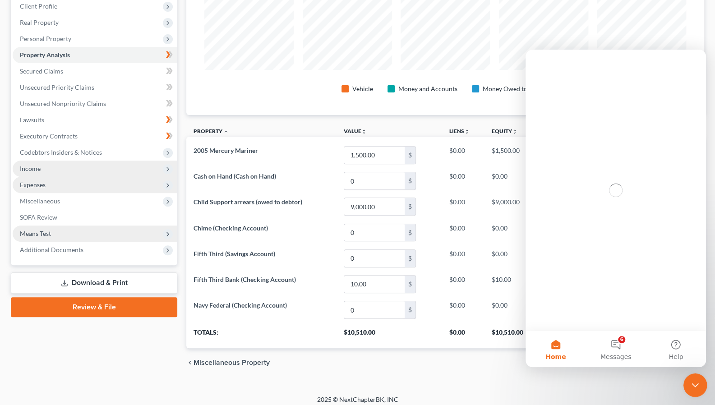
scroll to position [0, 0]
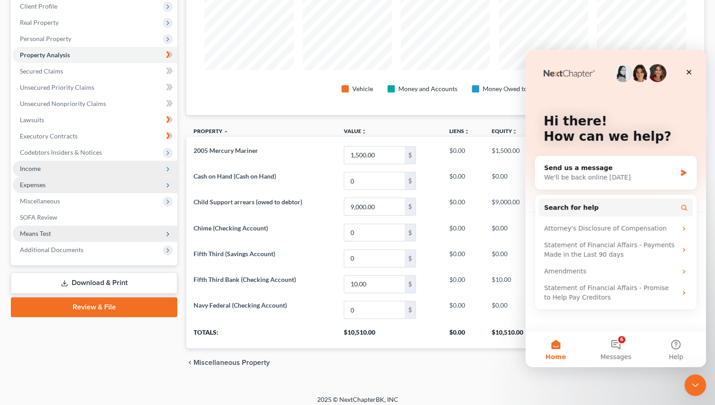
click at [471, 369] on div "chevron_left Miscellaneous Property Secured Claims chevron_right" at bounding box center [445, 362] width 518 height 29
click at [688, 72] on icon "Close" at bounding box center [688, 72] width 5 height 5
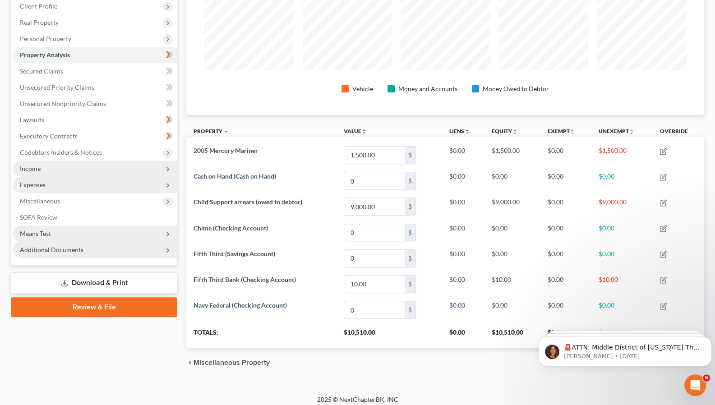
click at [168, 252] on icon at bounding box center [167, 250] width 7 height 7
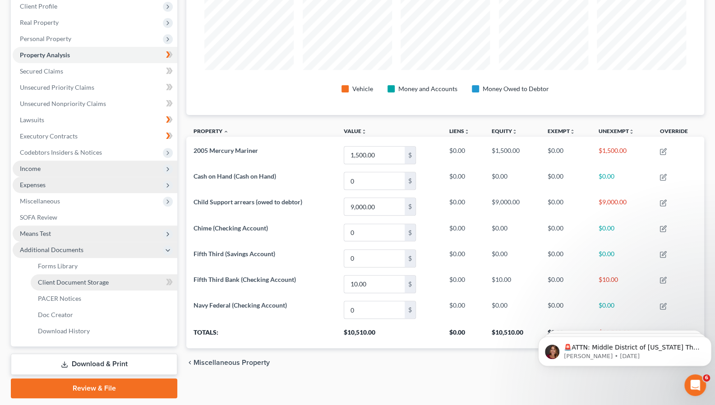
click at [134, 279] on link "Client Document Storage" at bounding box center [104, 282] width 147 height 16
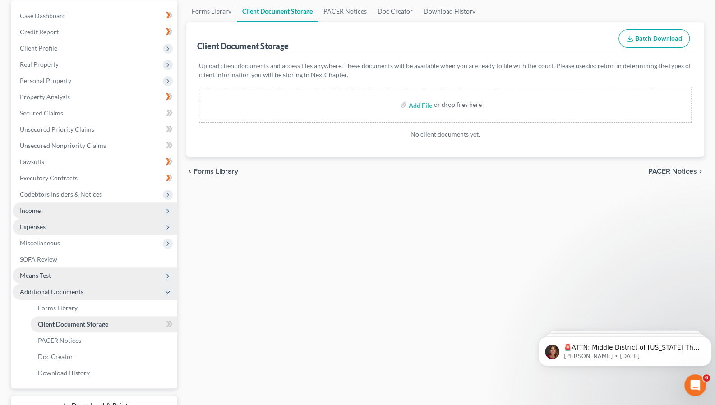
scroll to position [71, 0]
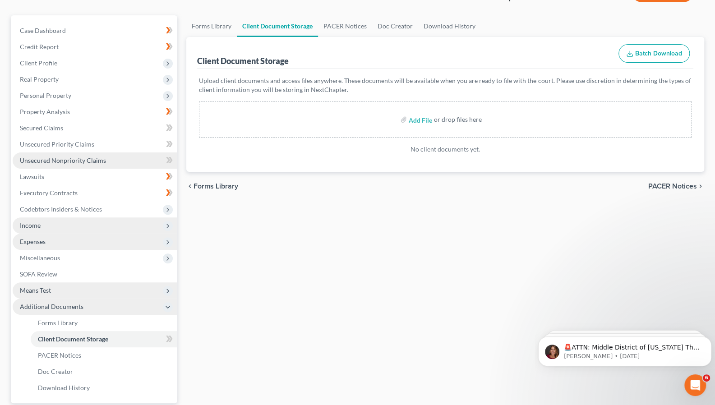
click at [92, 152] on link "Unsecured Nonpriority Claims" at bounding box center [95, 160] width 165 height 16
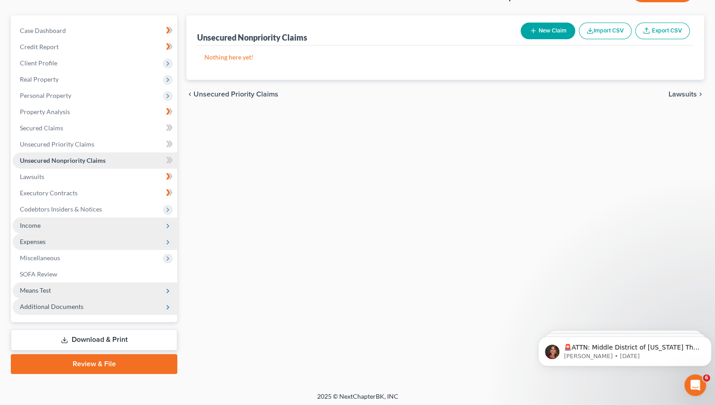
scroll to position [72, 0]
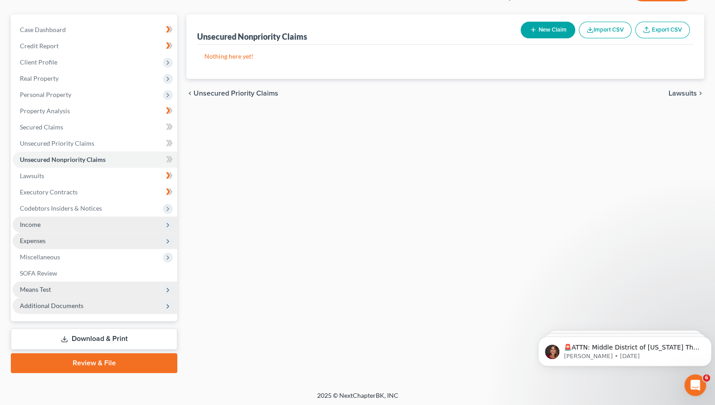
click at [170, 181] on span at bounding box center [169, 177] width 16 height 14
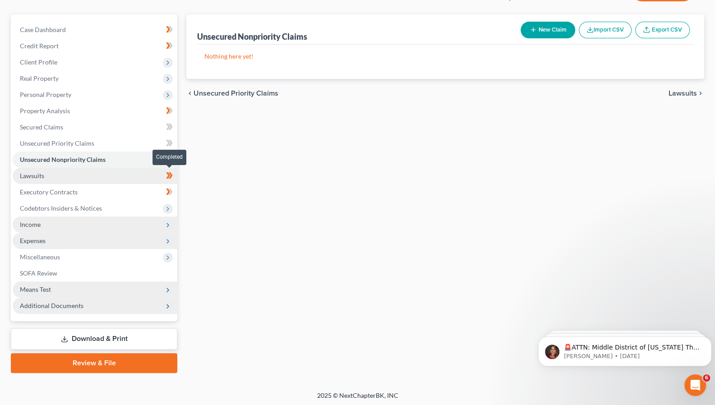
click at [47, 179] on link "Lawsuits" at bounding box center [95, 176] width 165 height 16
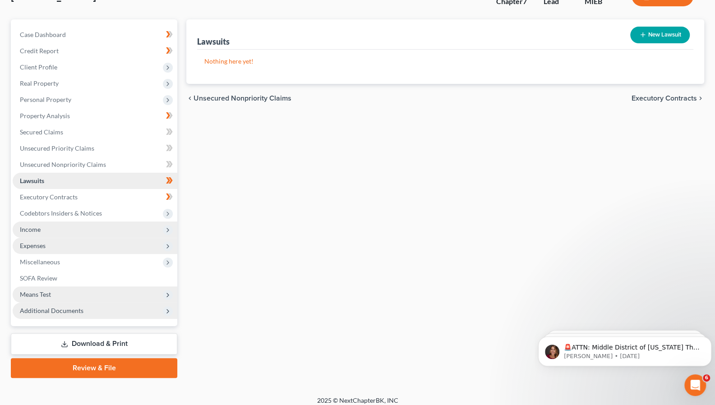
scroll to position [73, 0]
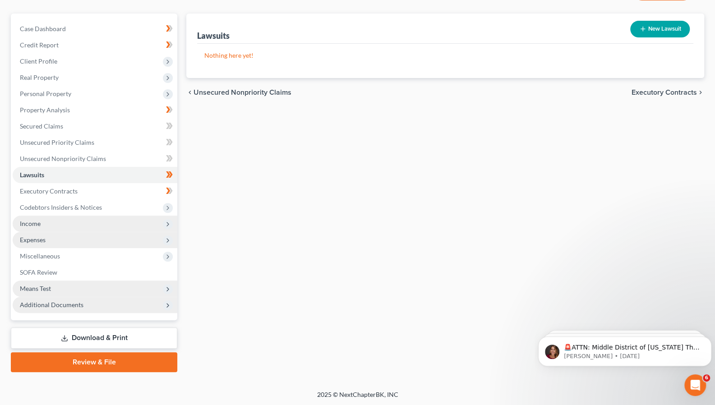
click at [171, 232] on span "Expenses" at bounding box center [95, 240] width 165 height 16
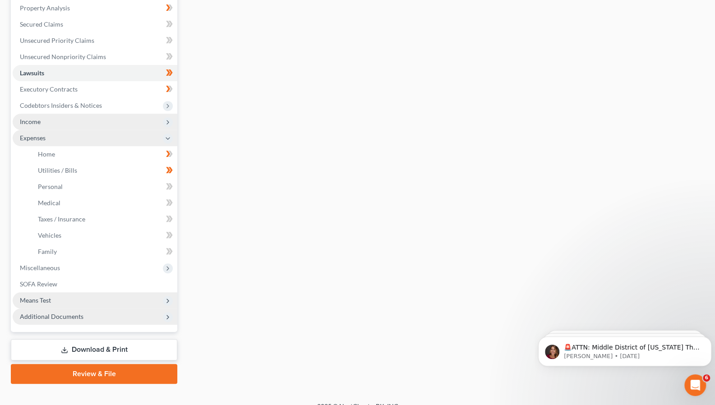
scroll to position [187, 0]
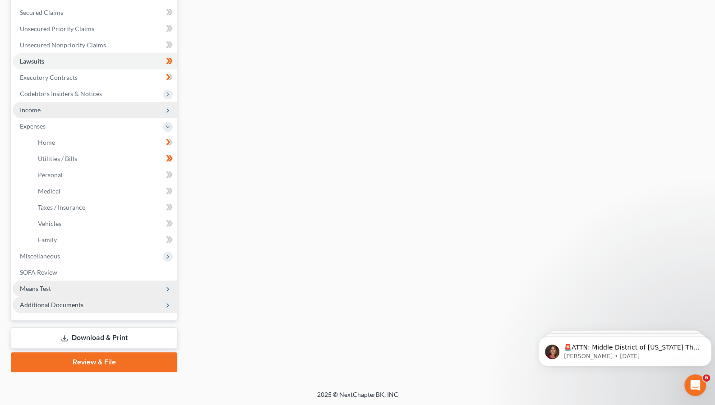
click at [170, 238] on icon at bounding box center [169, 239] width 7 height 11
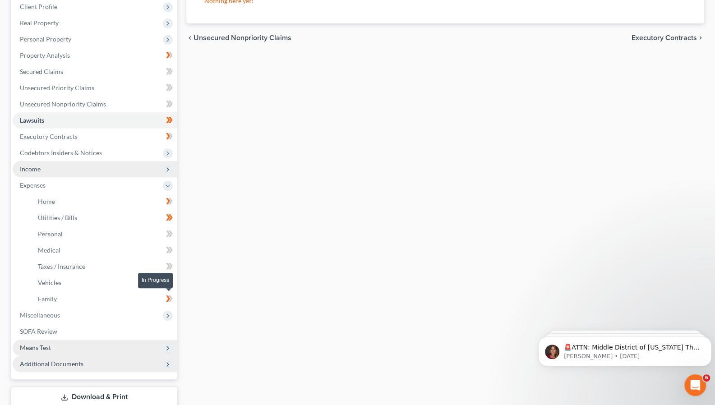
scroll to position [128, 0]
